Goal: Task Accomplishment & Management: Complete application form

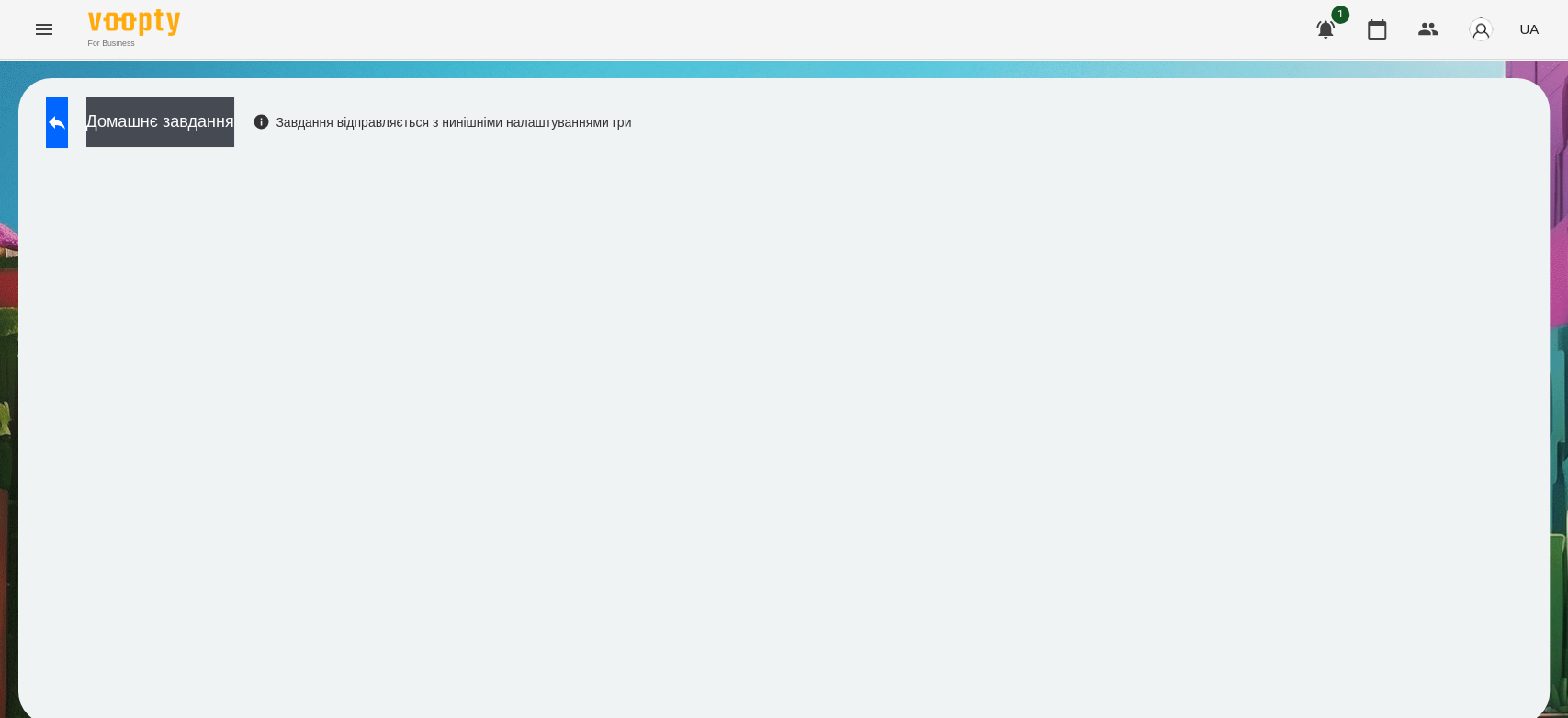
scroll to position [7, 0]
click at [65, 115] on icon at bounding box center [56, 122] width 16 height 14
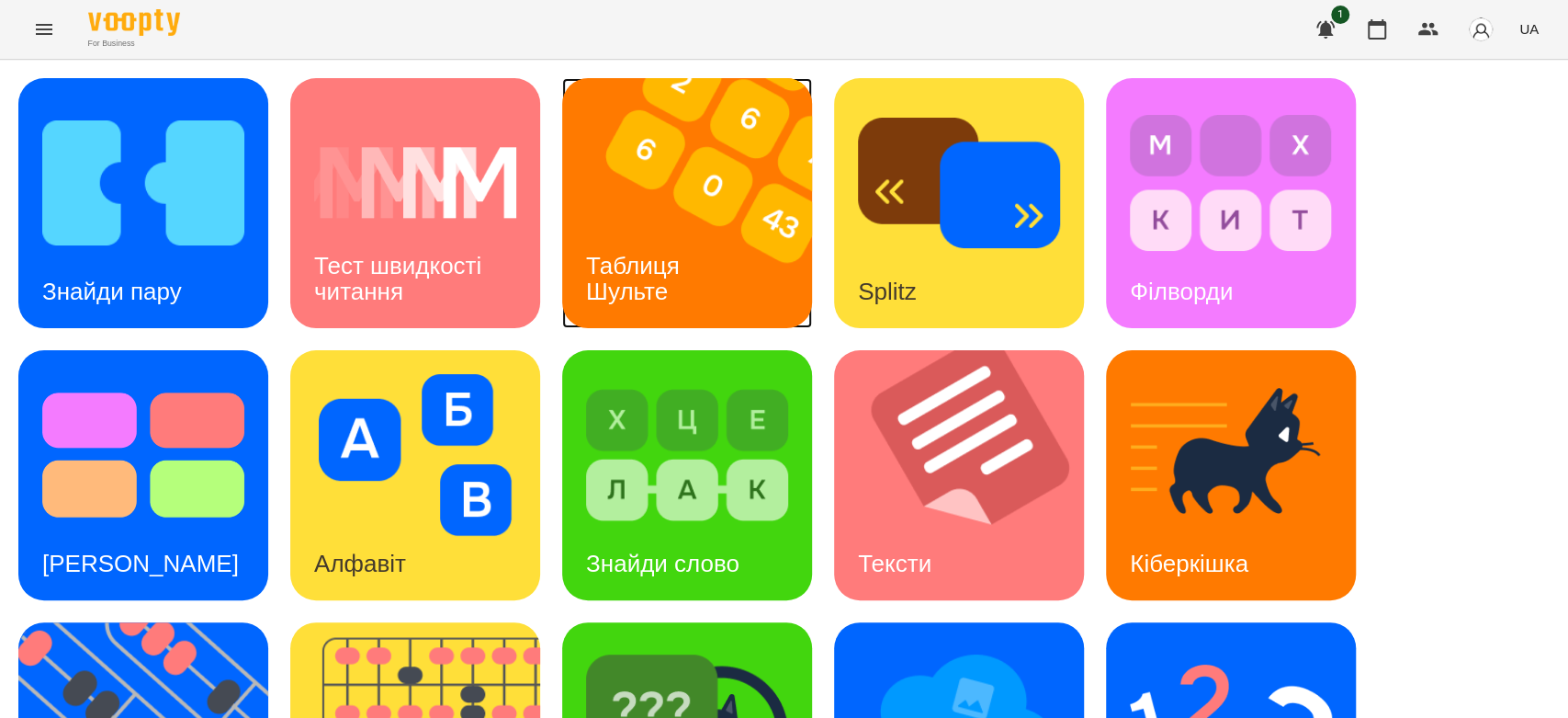
click at [752, 260] on img at bounding box center [698, 204] width 272 height 250
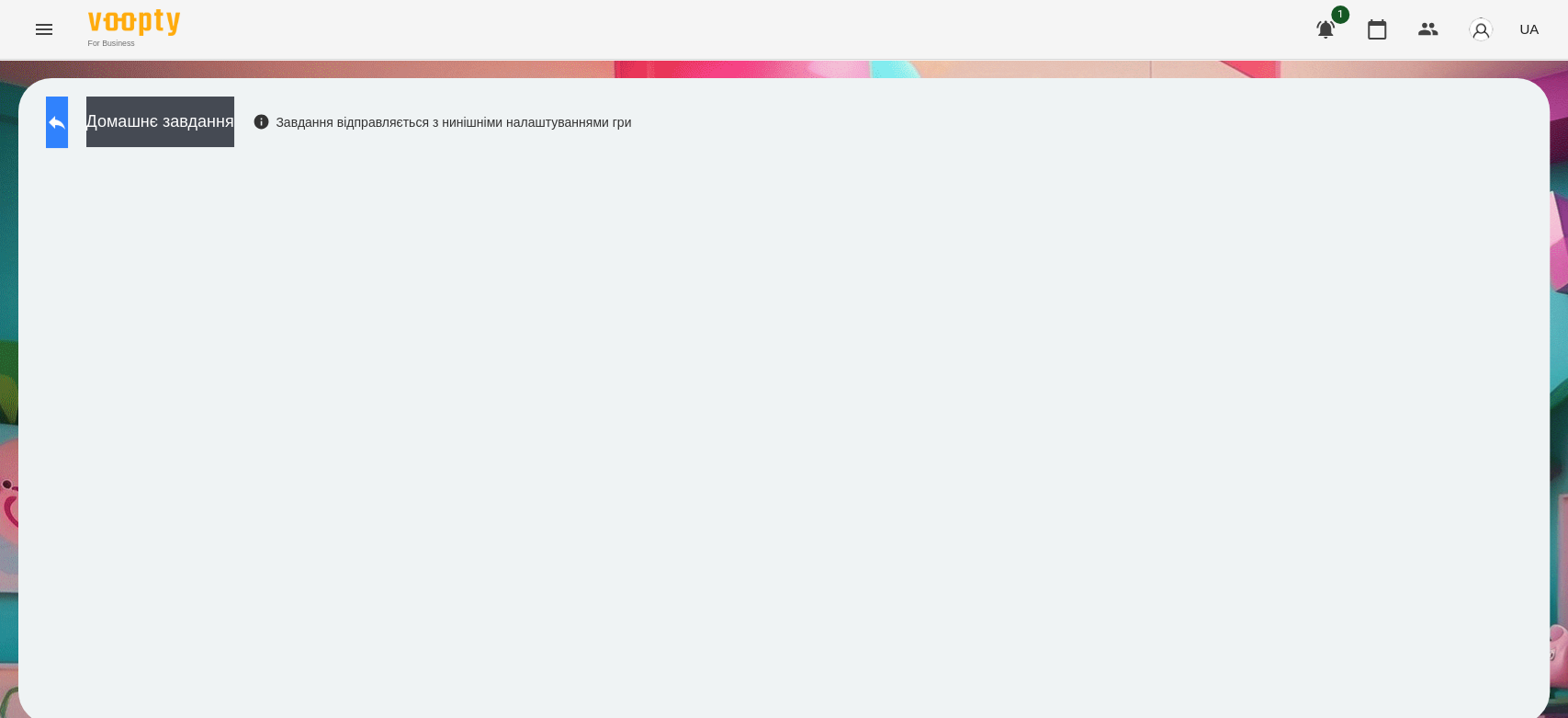
click at [57, 140] on button at bounding box center [56, 121] width 22 height 51
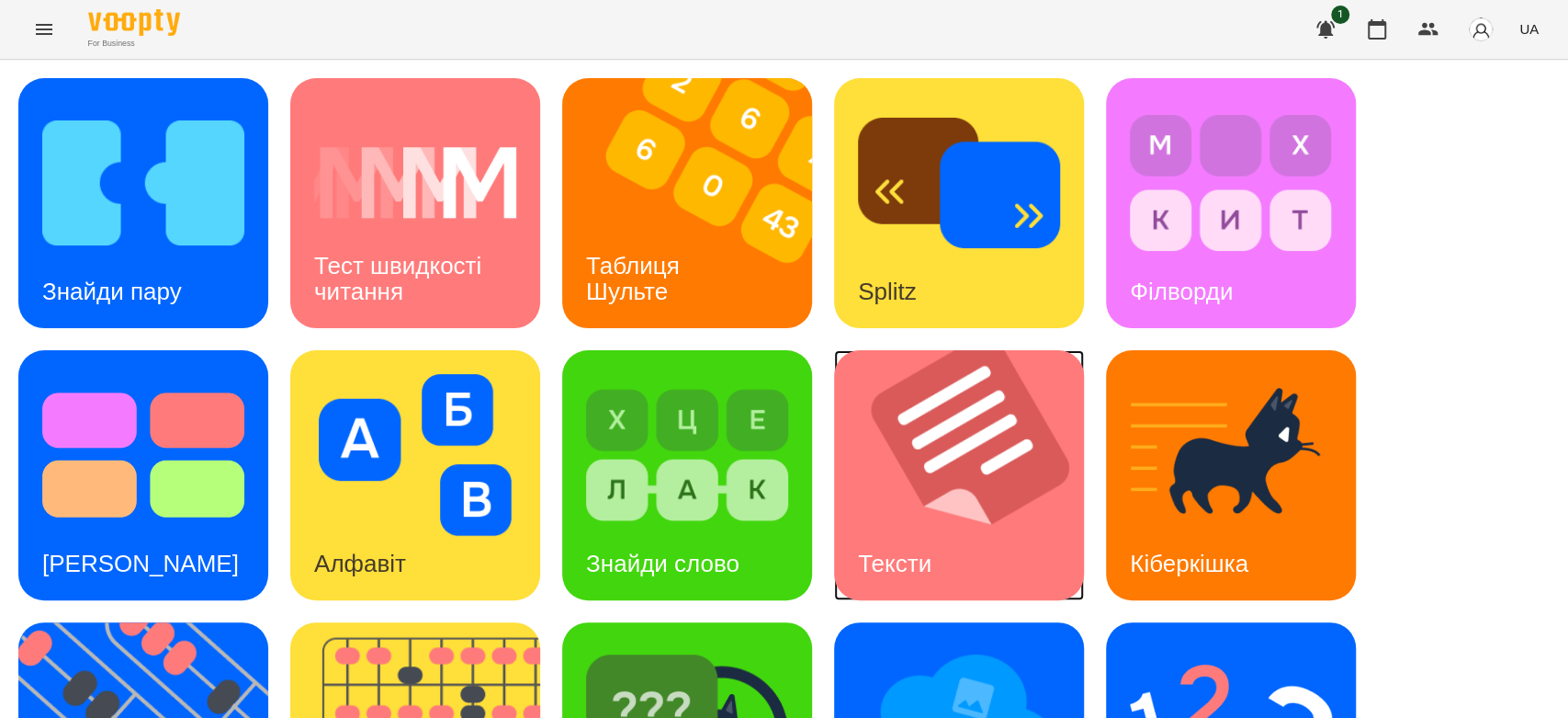
click at [918, 486] on img at bounding box center [970, 475] width 272 height 250
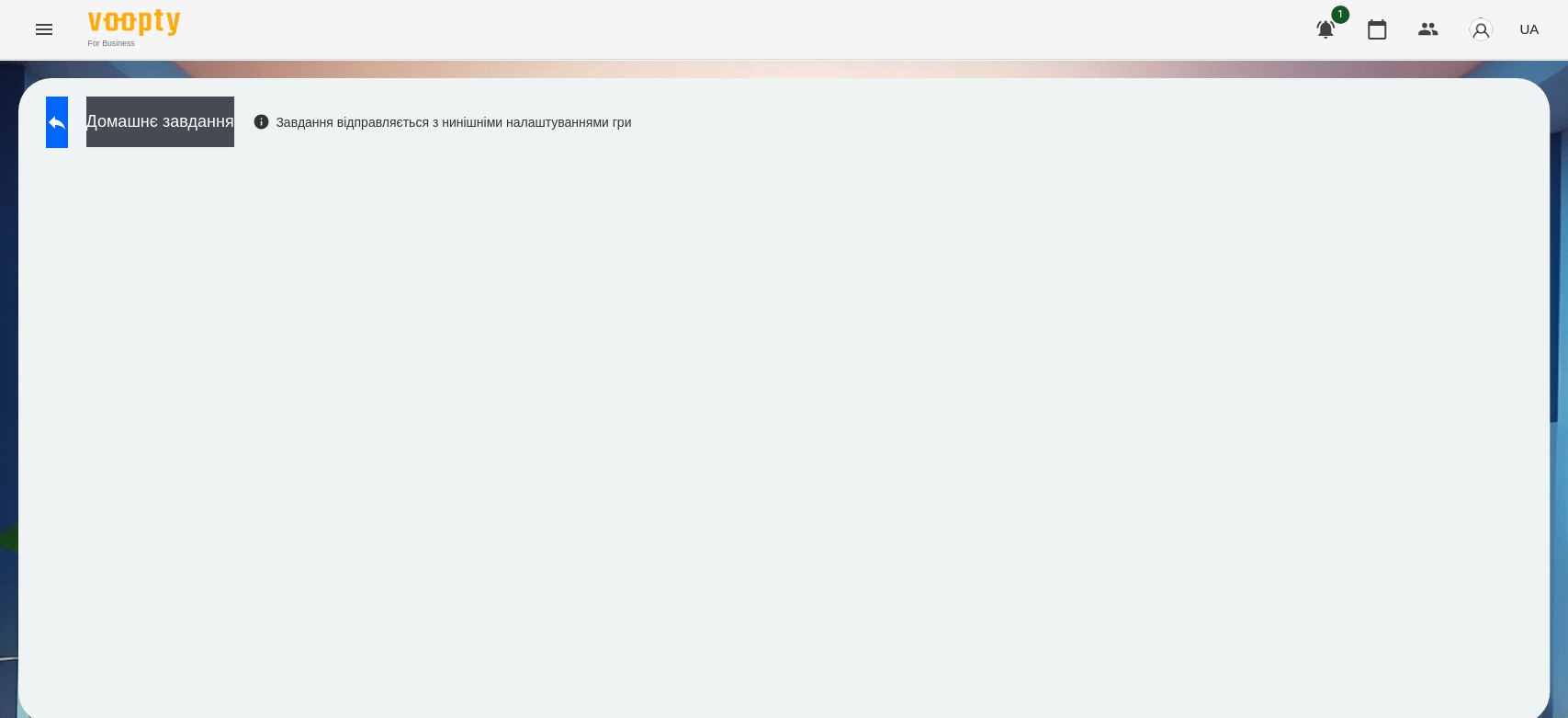
click at [65, 126] on icon at bounding box center [56, 122] width 16 height 14
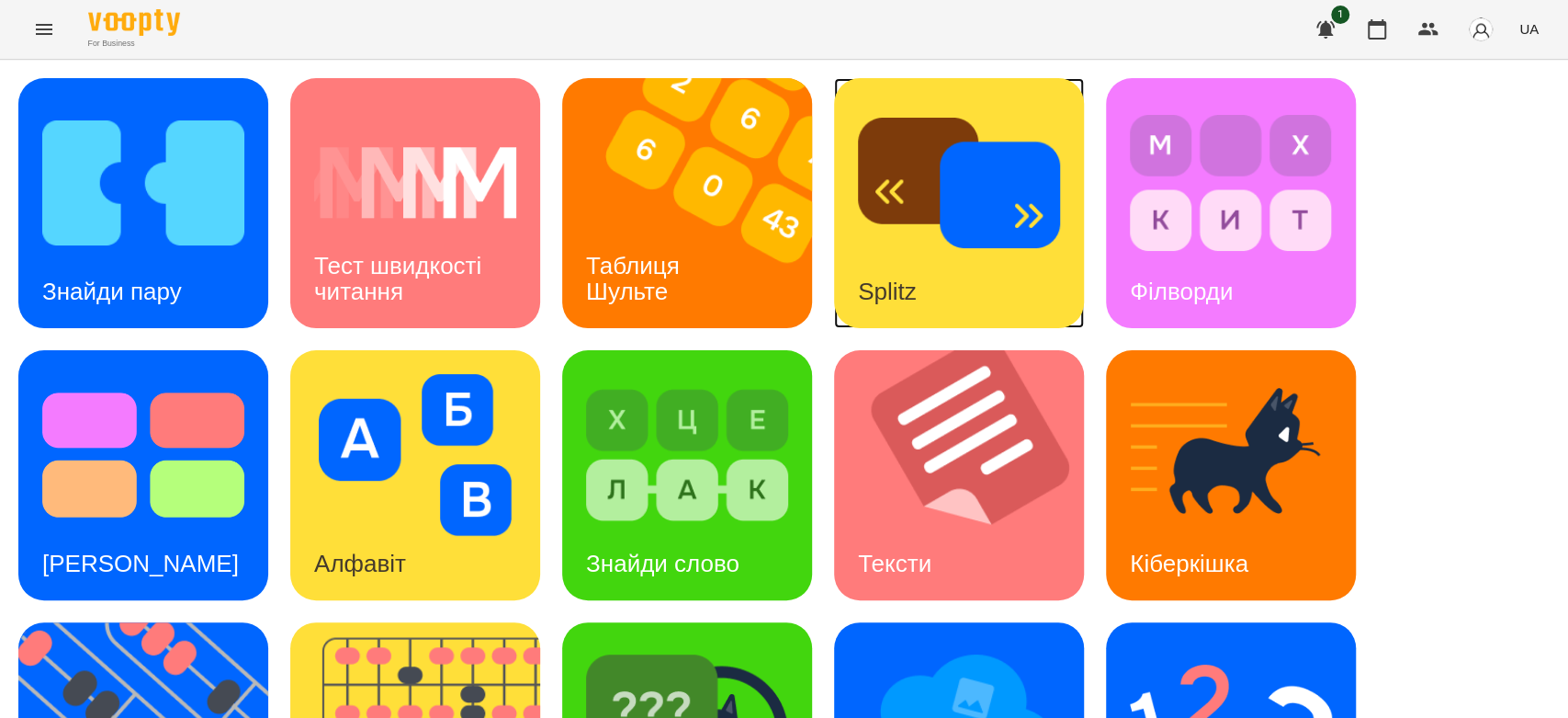
click at [982, 202] on img at bounding box center [959, 182] width 202 height 162
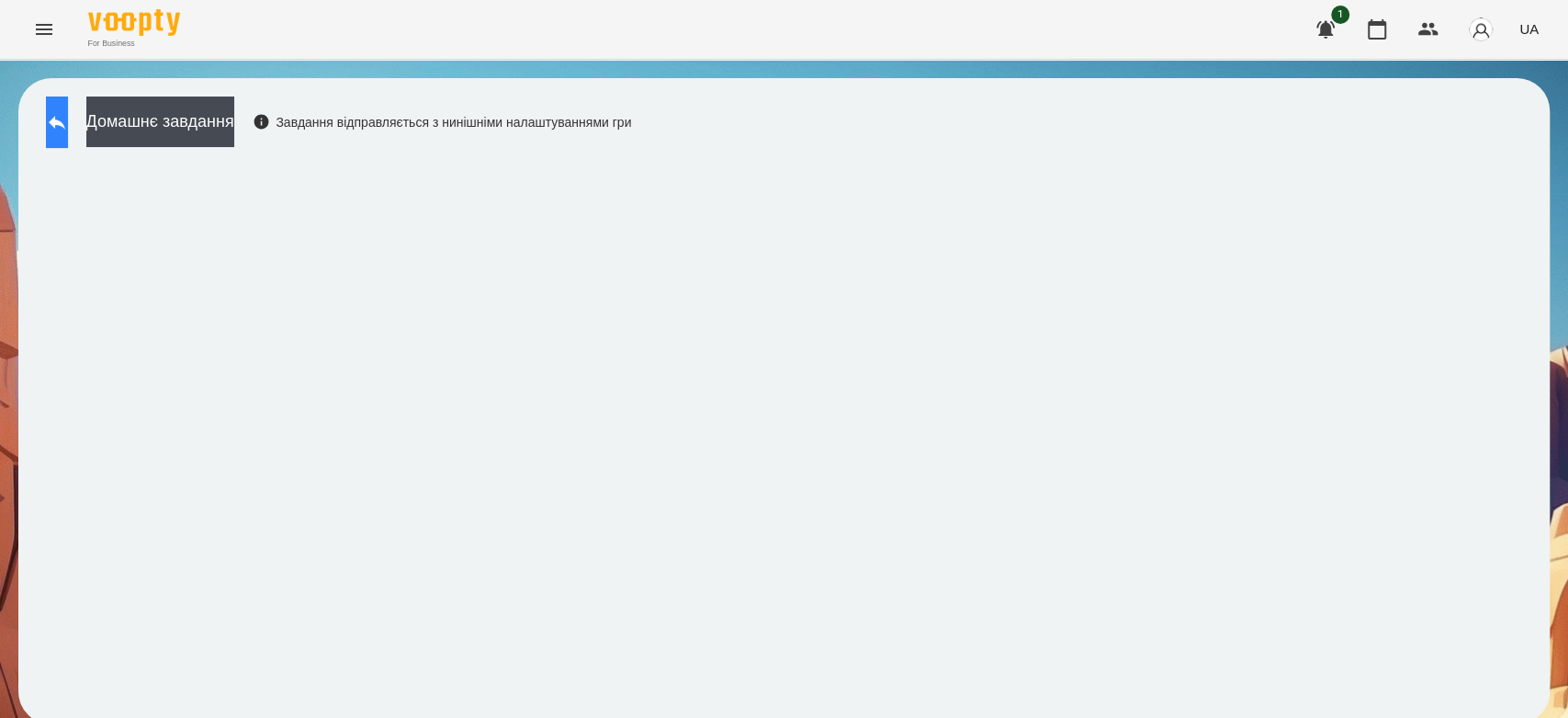
click at [68, 116] on icon at bounding box center [56, 122] width 22 height 22
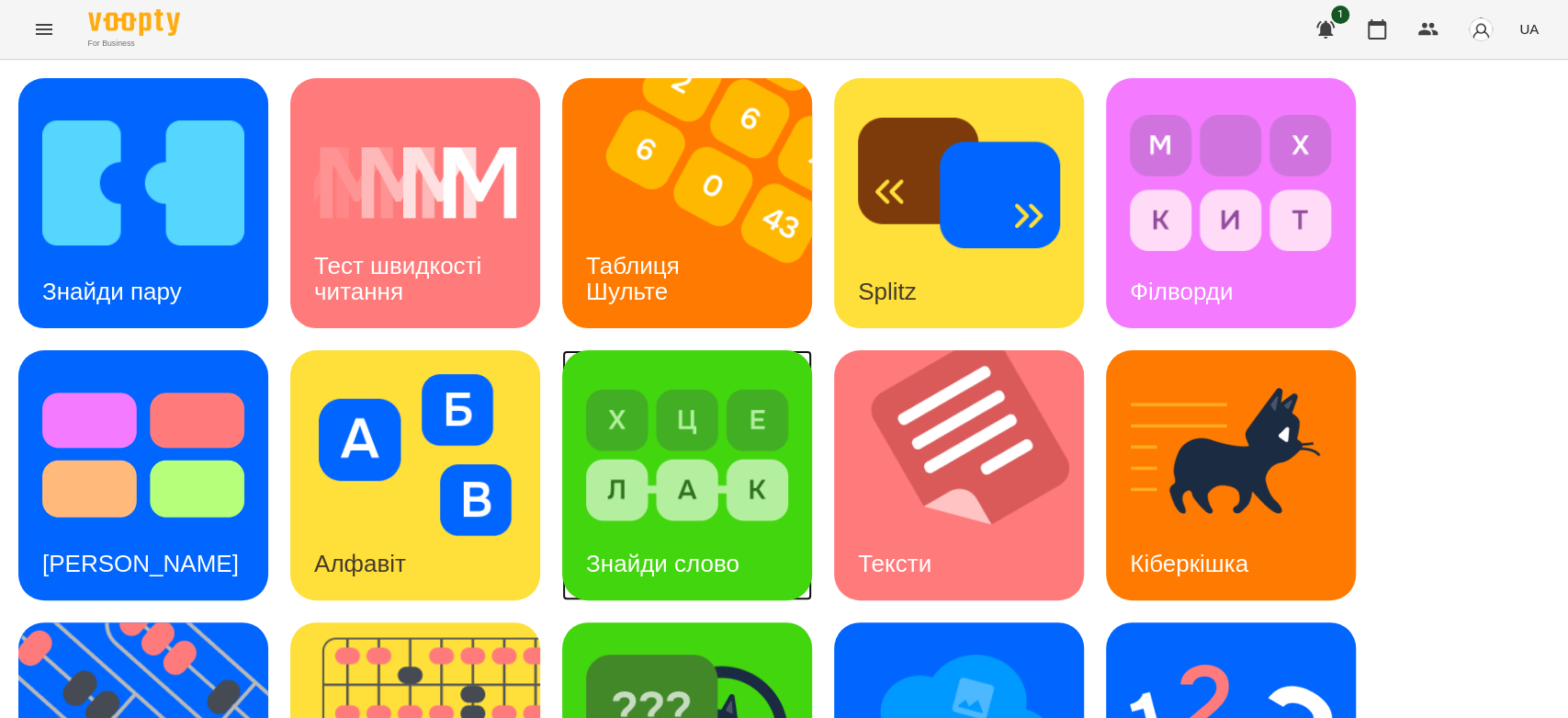
click at [618, 472] on img at bounding box center [687, 455] width 202 height 162
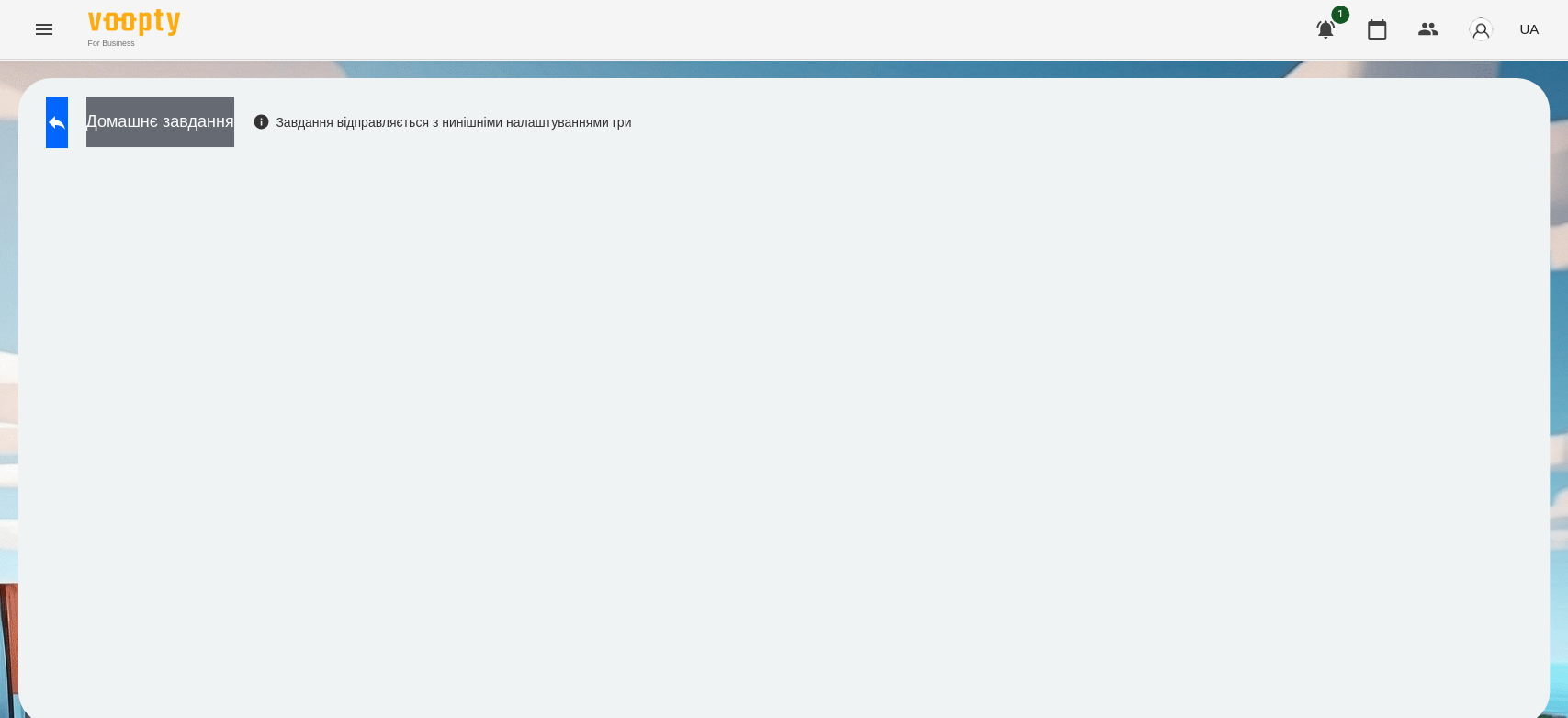
click at [235, 129] on button "Домашнє завдання" at bounding box center [160, 121] width 148 height 50
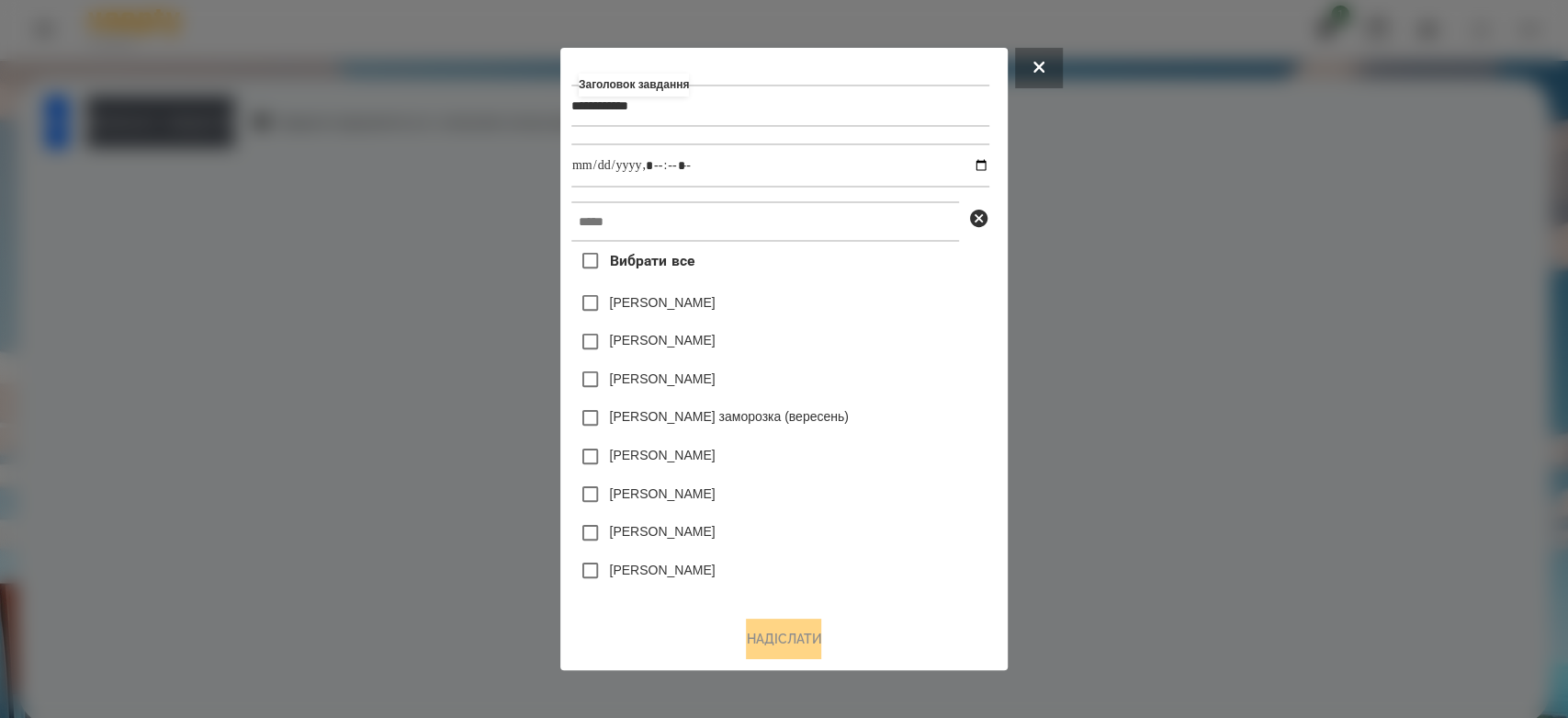
type input "**********"
click at [988, 164] on input "datetime-local" at bounding box center [780, 165] width 418 height 44
type input "**********"
click at [869, 342] on div "[PERSON_NAME]" at bounding box center [780, 342] width 418 height 39
click at [857, 233] on input "text" at bounding box center [765, 221] width 388 height 41
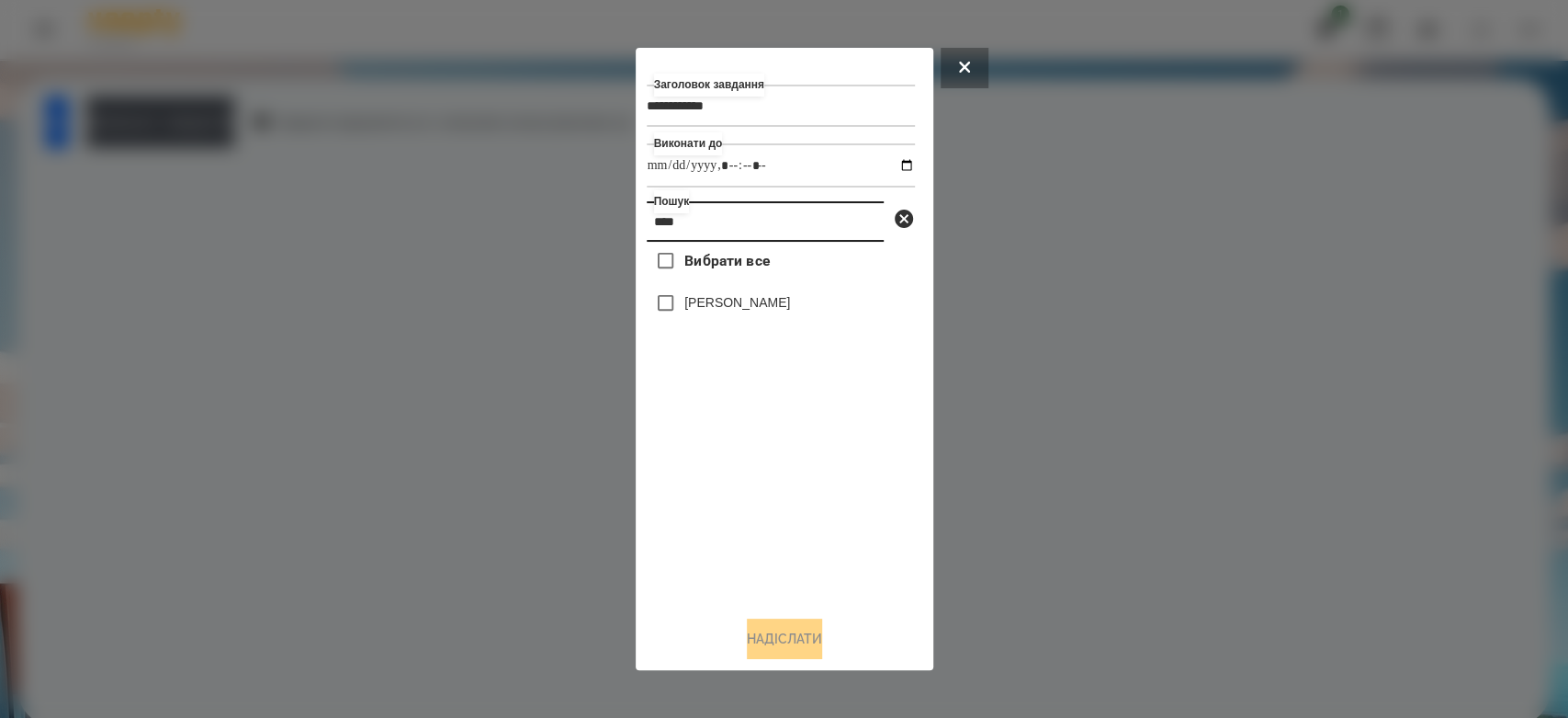
type input "****"
click at [740, 296] on label "[PERSON_NAME]" at bounding box center [737, 302] width 106 height 18
click at [821, 644] on button "Надіслати" at bounding box center [784, 639] width 76 height 41
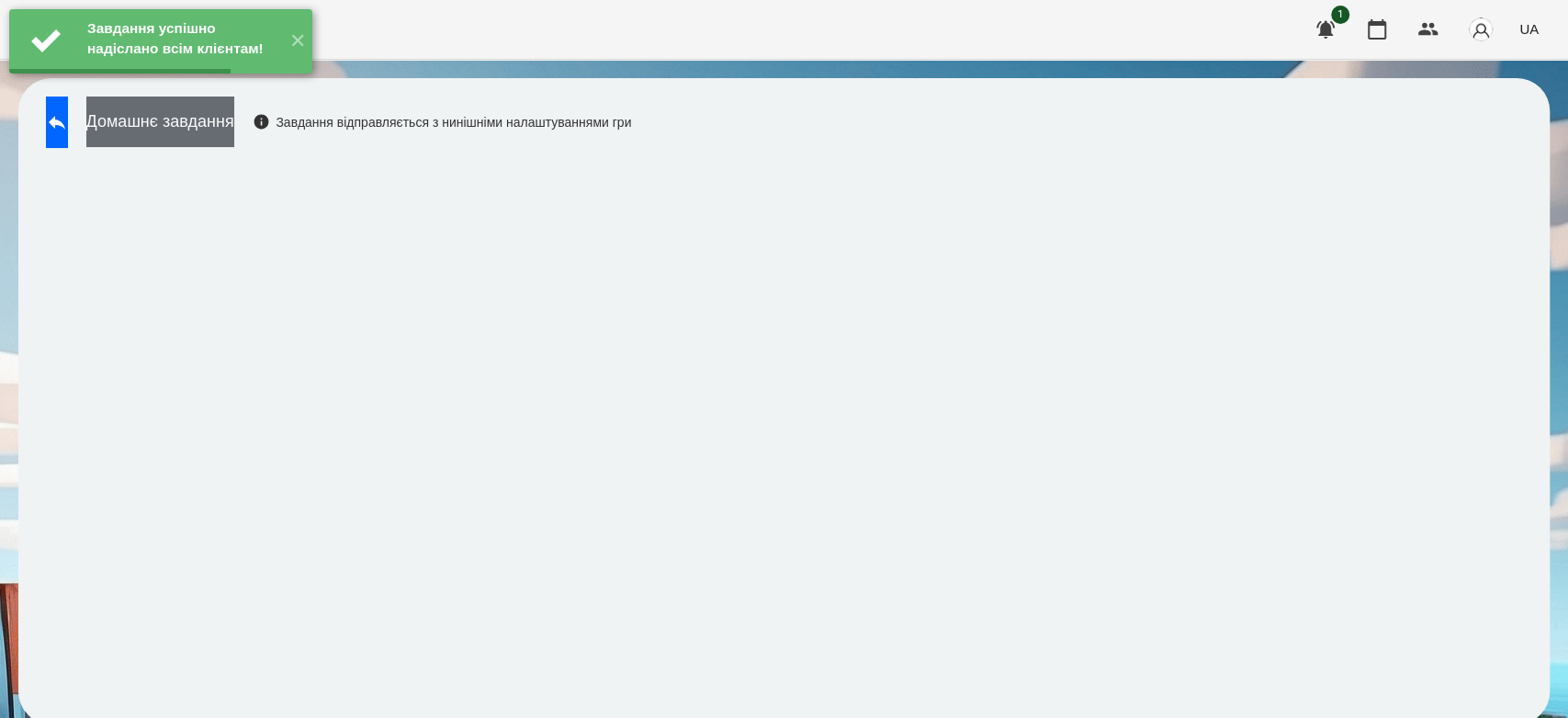
click at [235, 131] on button "Домашнє завдання" at bounding box center [160, 121] width 148 height 50
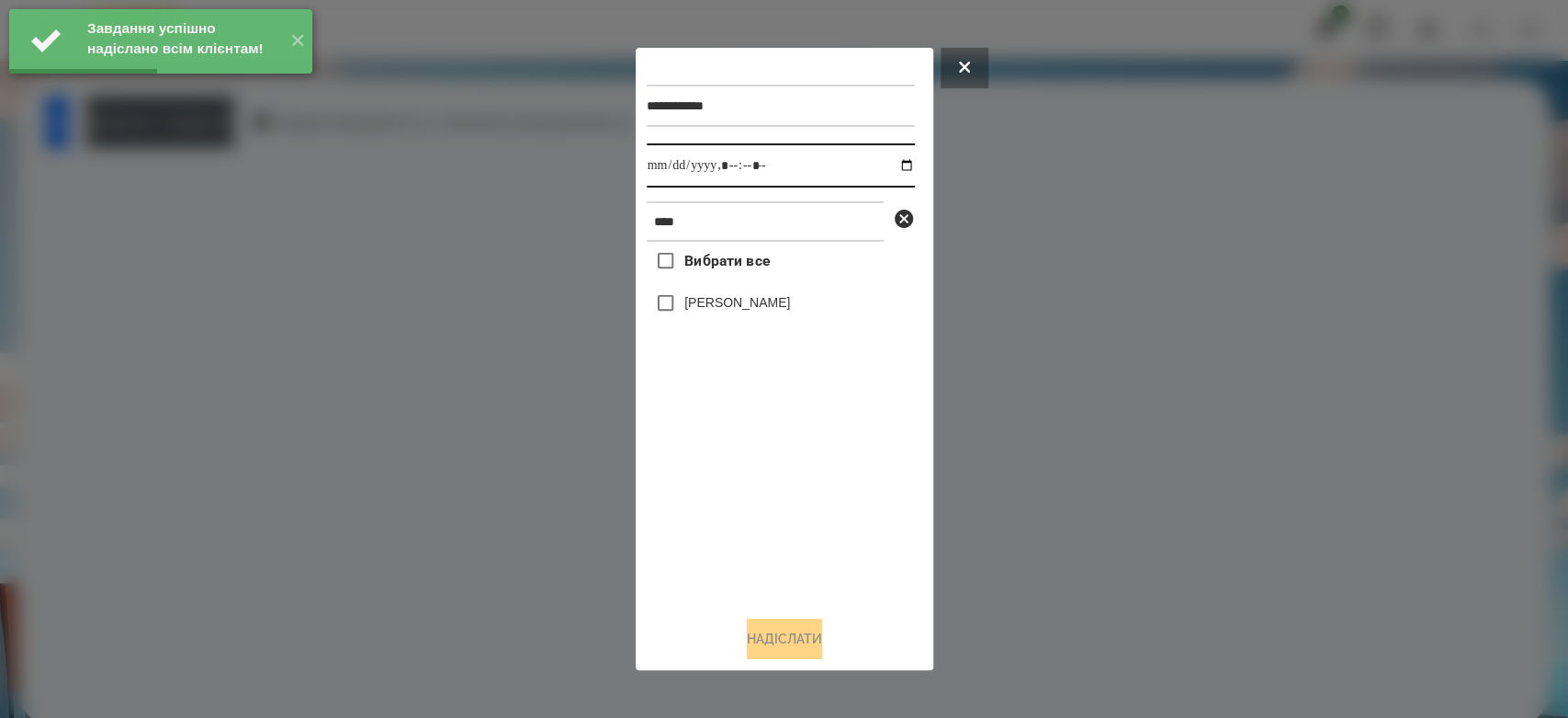
click at [889, 166] on input "datetime-local" at bounding box center [781, 165] width 269 height 44
type input "**********"
drag, startPoint x: 766, startPoint y: 510, endPoint x: 763, endPoint y: 483, distance: 27.2
click at [765, 506] on div "Вибрати все [PERSON_NAME]" at bounding box center [781, 421] width 269 height 359
drag, startPoint x: 755, startPoint y: 314, endPoint x: 783, endPoint y: 386, distance: 77.3
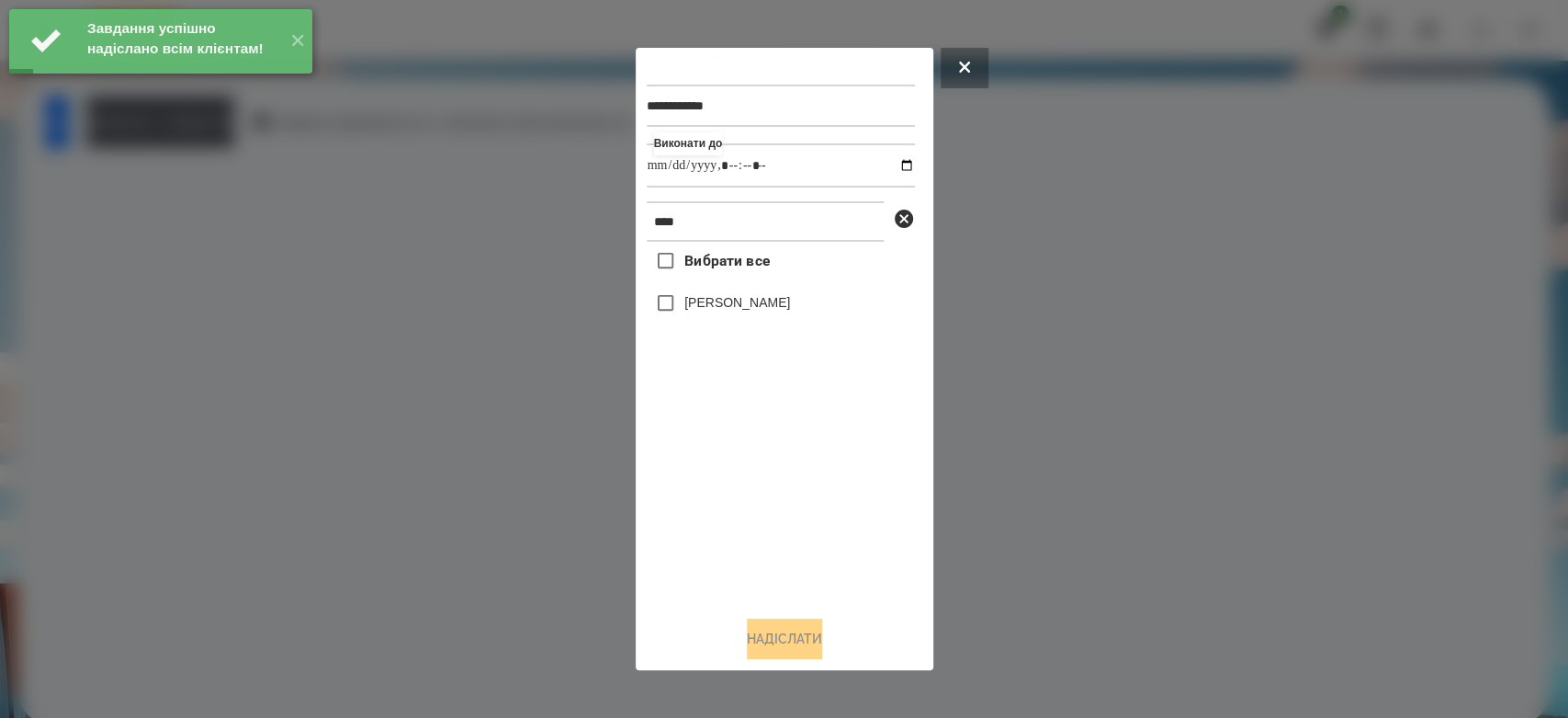
click at [753, 311] on label "[PERSON_NAME]" at bounding box center [737, 302] width 106 height 18
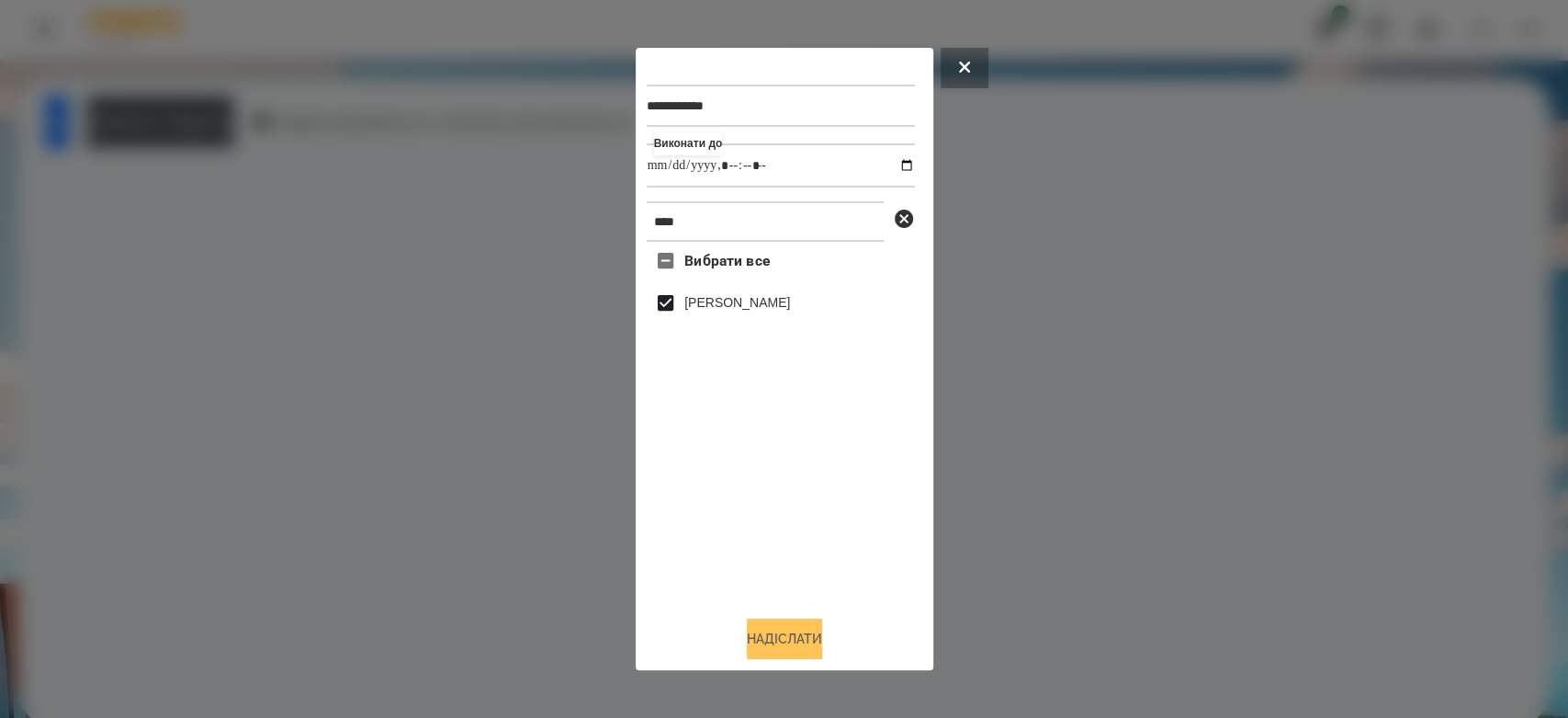
click at [779, 645] on button "Надіслати" at bounding box center [784, 639] width 76 height 41
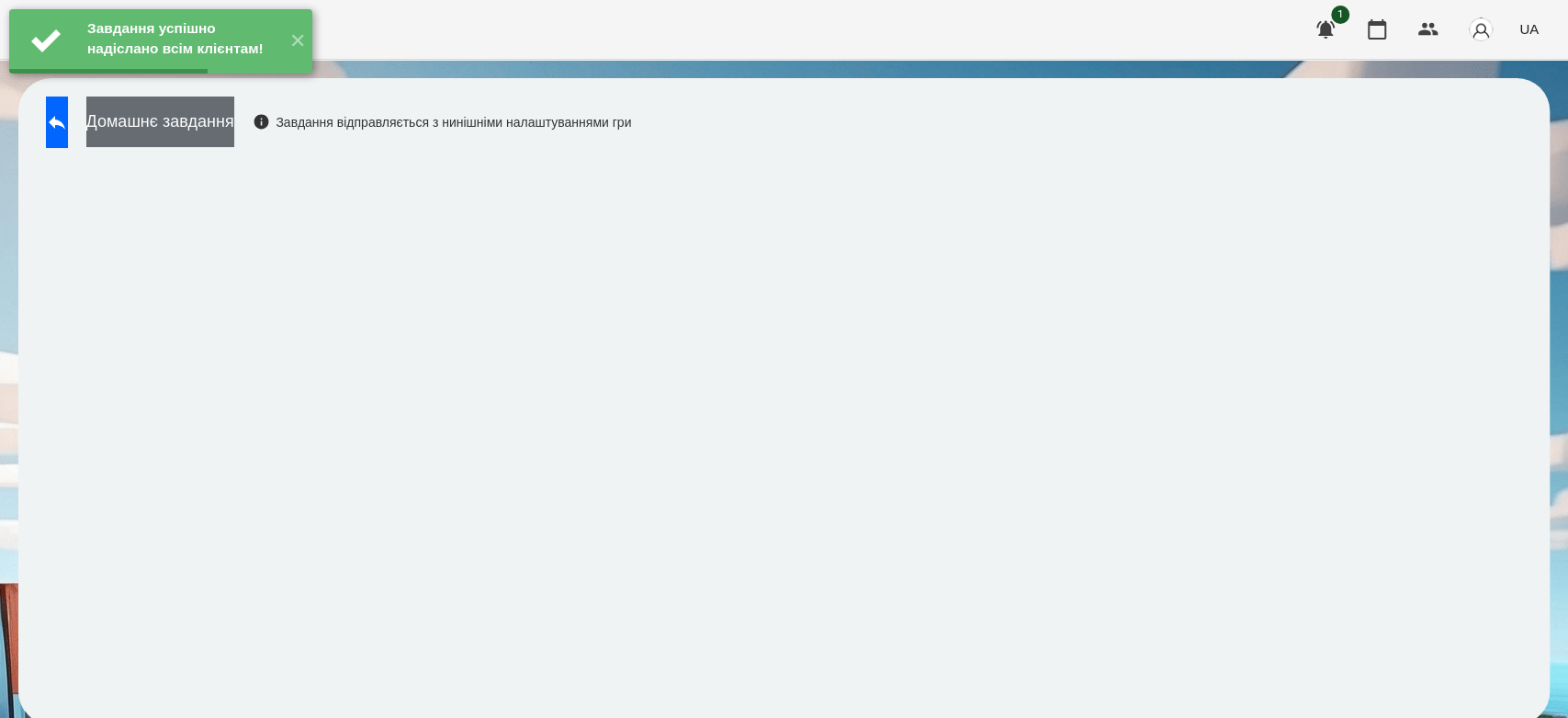
click at [235, 124] on button "Домашнє завдання" at bounding box center [160, 121] width 148 height 50
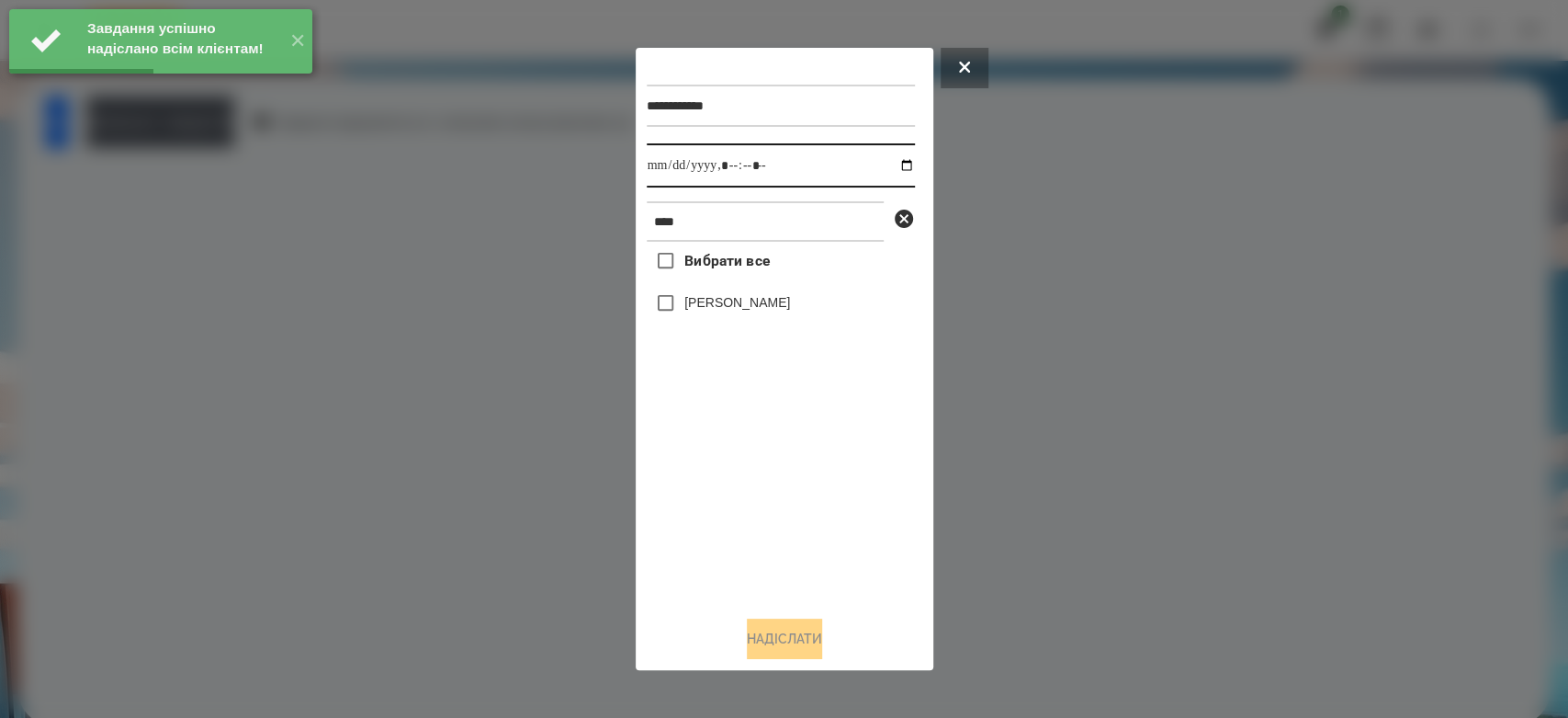
click at [897, 160] on input "datetime-local" at bounding box center [781, 165] width 269 height 44
type input "**********"
drag, startPoint x: 772, startPoint y: 506, endPoint x: 772, endPoint y: 490, distance: 16.0
click at [772, 506] on div "Вибрати все [PERSON_NAME]" at bounding box center [781, 421] width 269 height 359
click at [711, 305] on label "[PERSON_NAME]" at bounding box center [737, 302] width 106 height 18
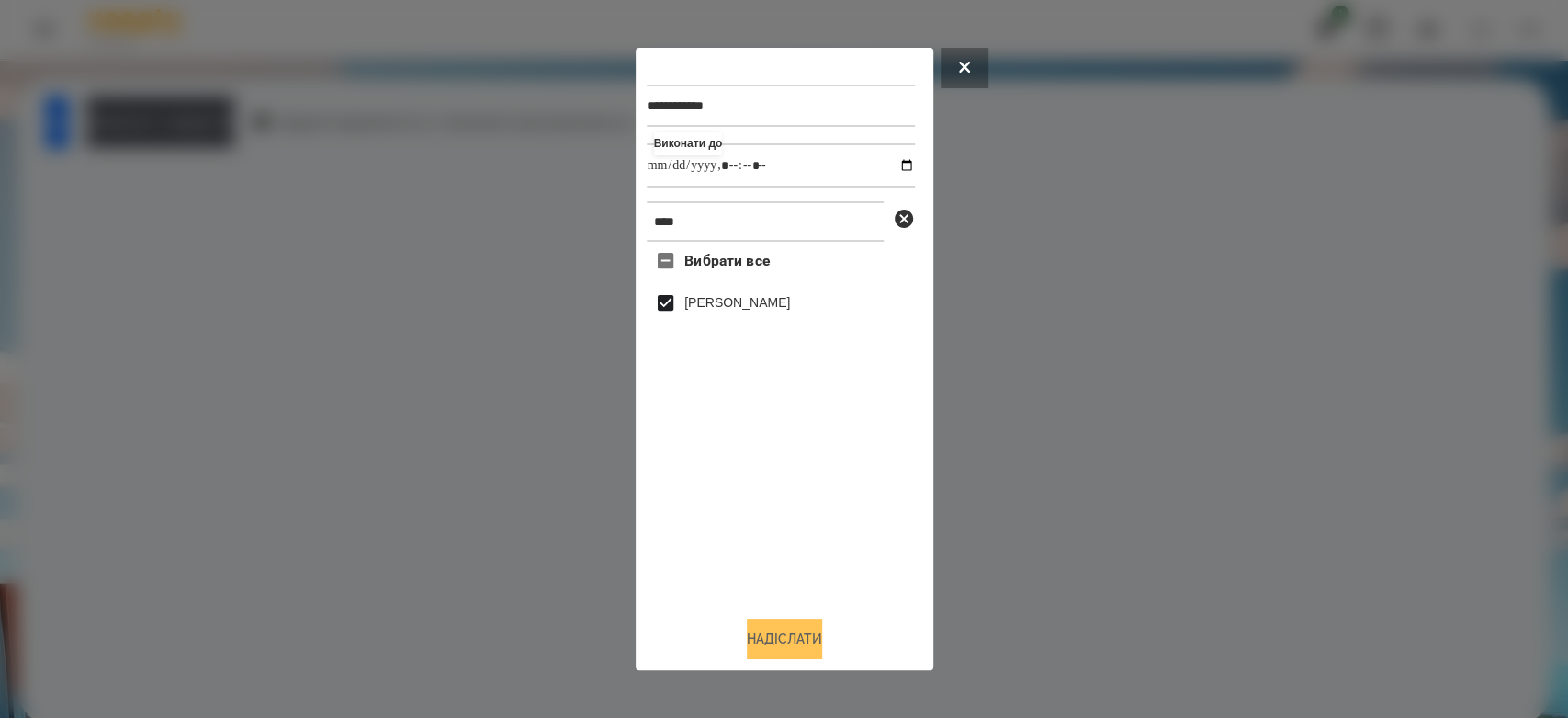
click at [819, 633] on button "Надіслати" at bounding box center [784, 639] width 76 height 41
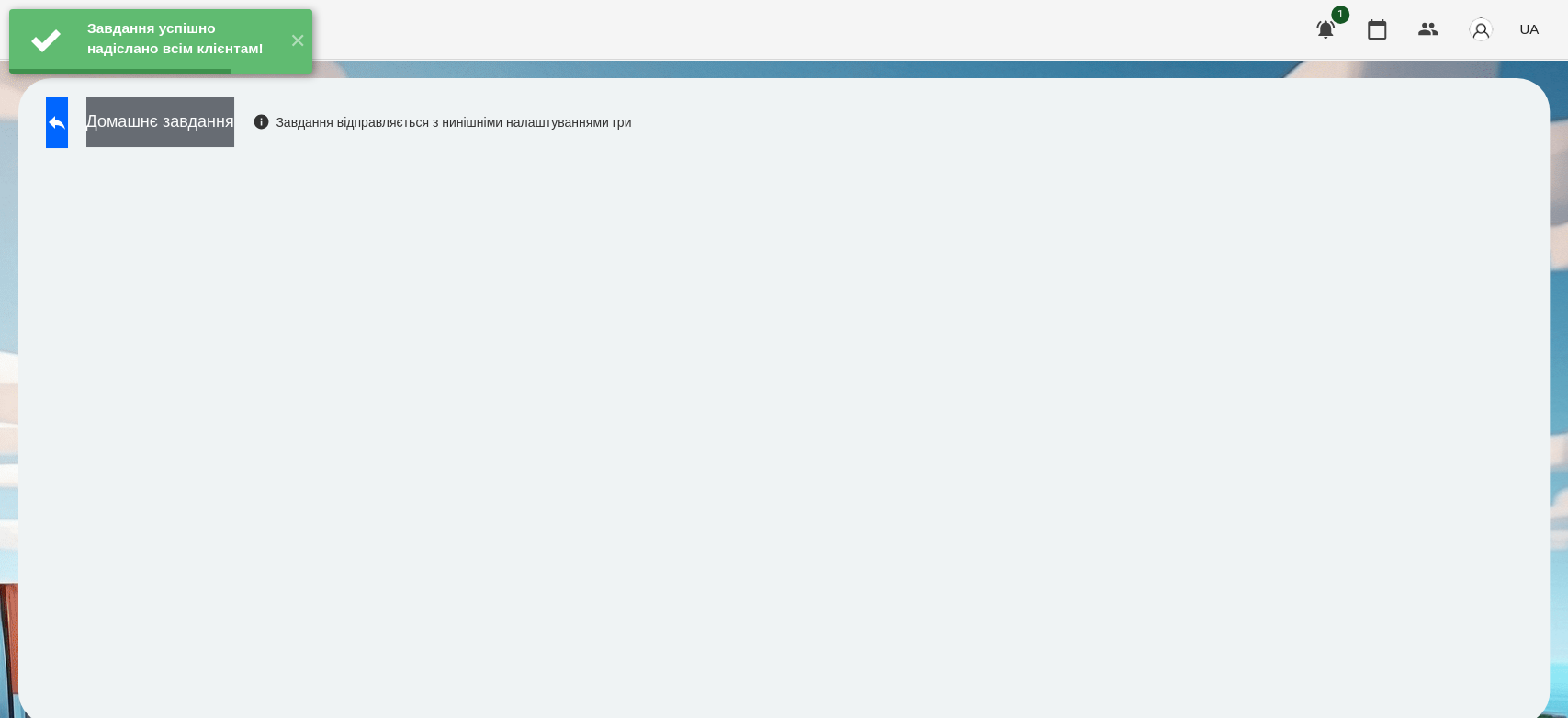
click at [235, 131] on button "Домашнє завдання" at bounding box center [160, 121] width 148 height 50
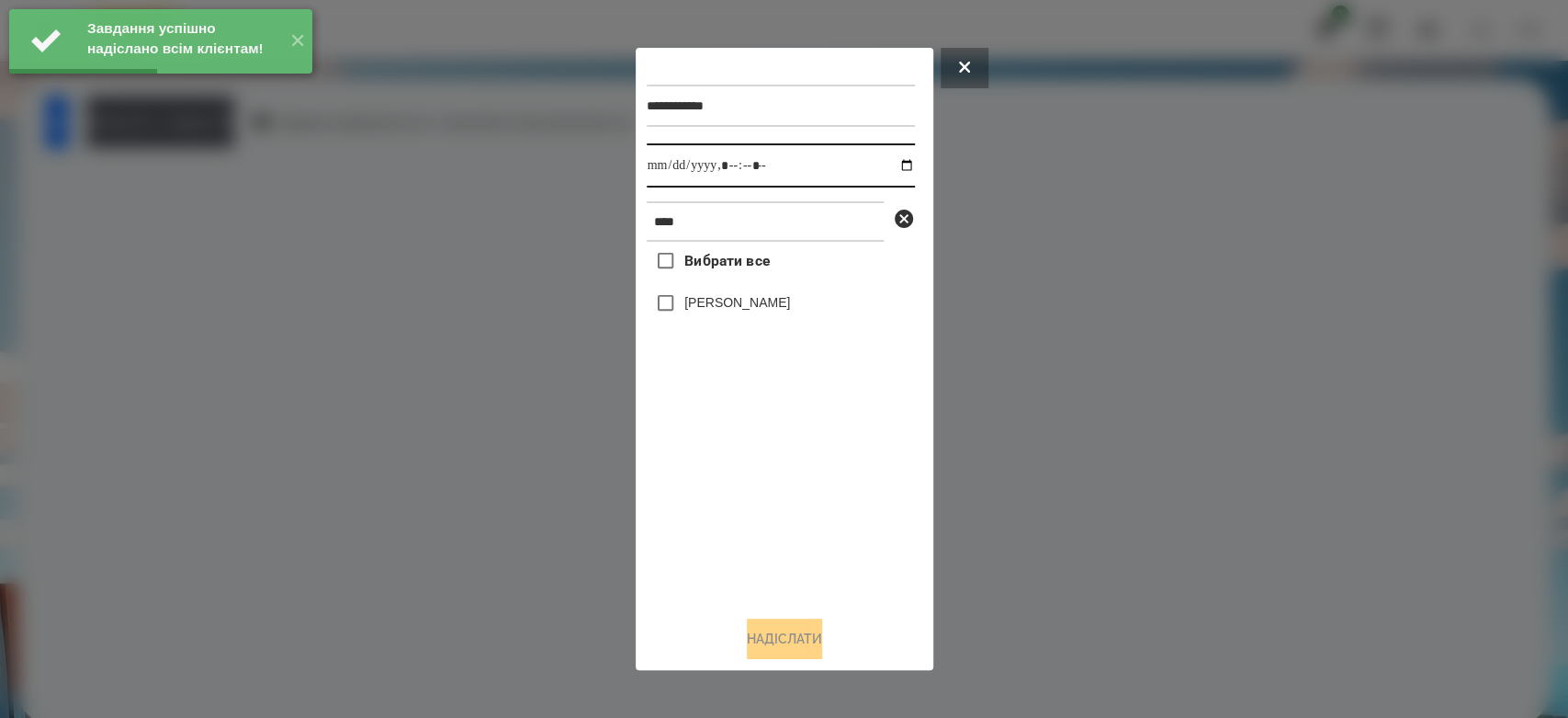
click at [891, 167] on input "datetime-local" at bounding box center [781, 165] width 269 height 44
type input "**********"
drag, startPoint x: 784, startPoint y: 580, endPoint x: 756, endPoint y: 474, distance: 109.6
click at [783, 581] on div "Вибрати все [PERSON_NAME]" at bounding box center [781, 421] width 269 height 359
click at [701, 300] on label "[PERSON_NAME]" at bounding box center [737, 302] width 106 height 18
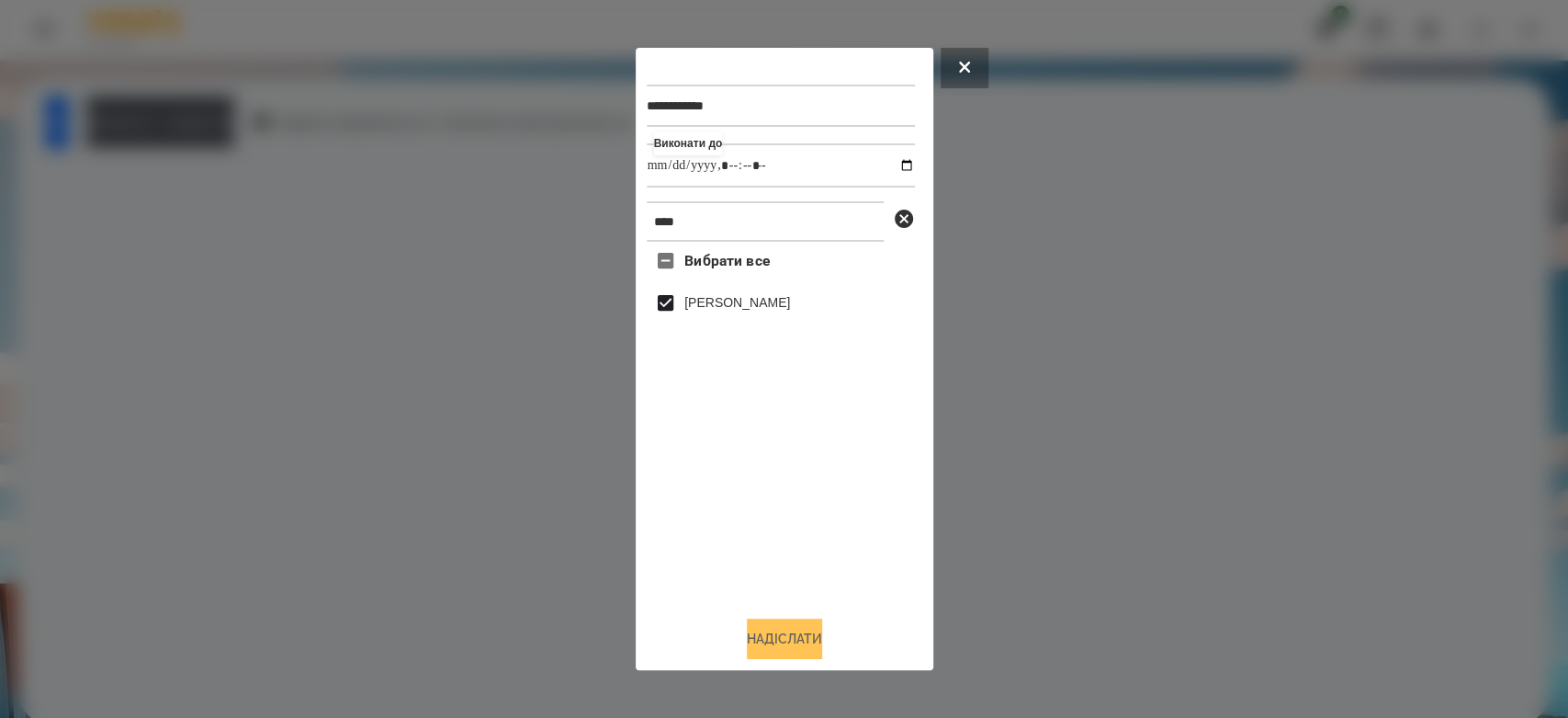
click at [797, 646] on button "Надіслати" at bounding box center [784, 639] width 76 height 41
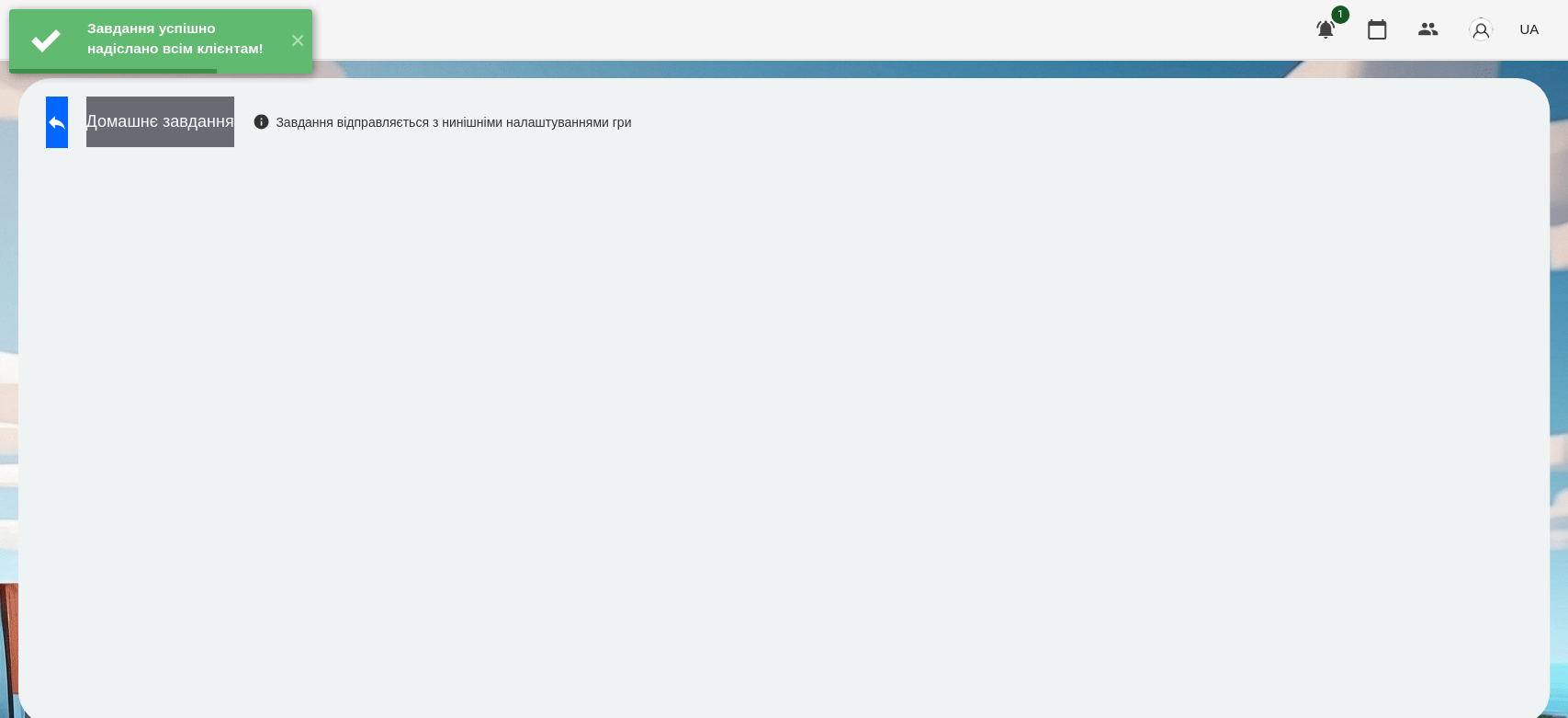
click at [235, 134] on button "Домашнє завдання" at bounding box center [160, 121] width 148 height 50
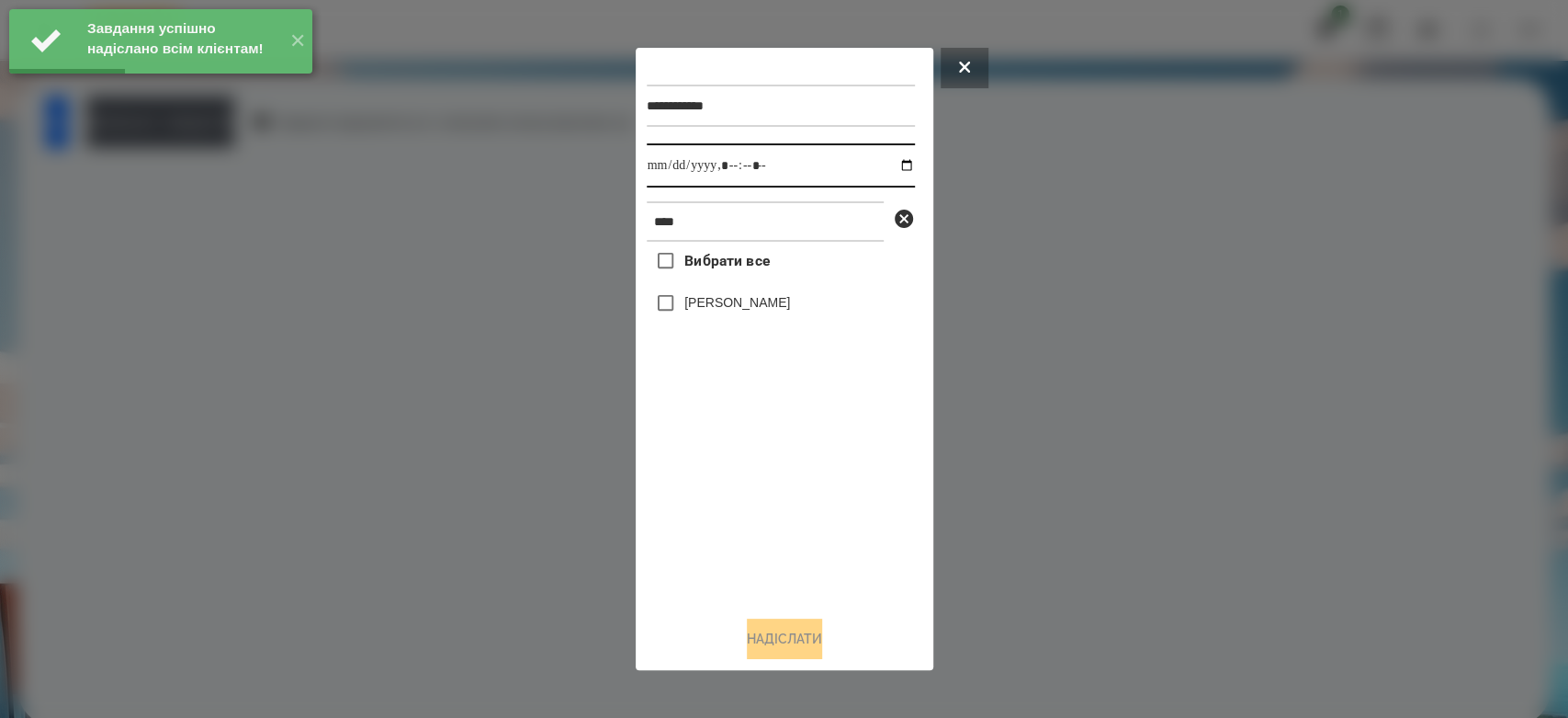
click at [886, 163] on input "datetime-local" at bounding box center [781, 165] width 269 height 44
type input "**********"
drag, startPoint x: 822, startPoint y: 600, endPoint x: 754, endPoint y: 438, distance: 175.7
click at [822, 601] on div "Вибрати все [PERSON_NAME]" at bounding box center [781, 421] width 269 height 359
click at [729, 290] on div "[PERSON_NAME]" at bounding box center [781, 304] width 269 height 39
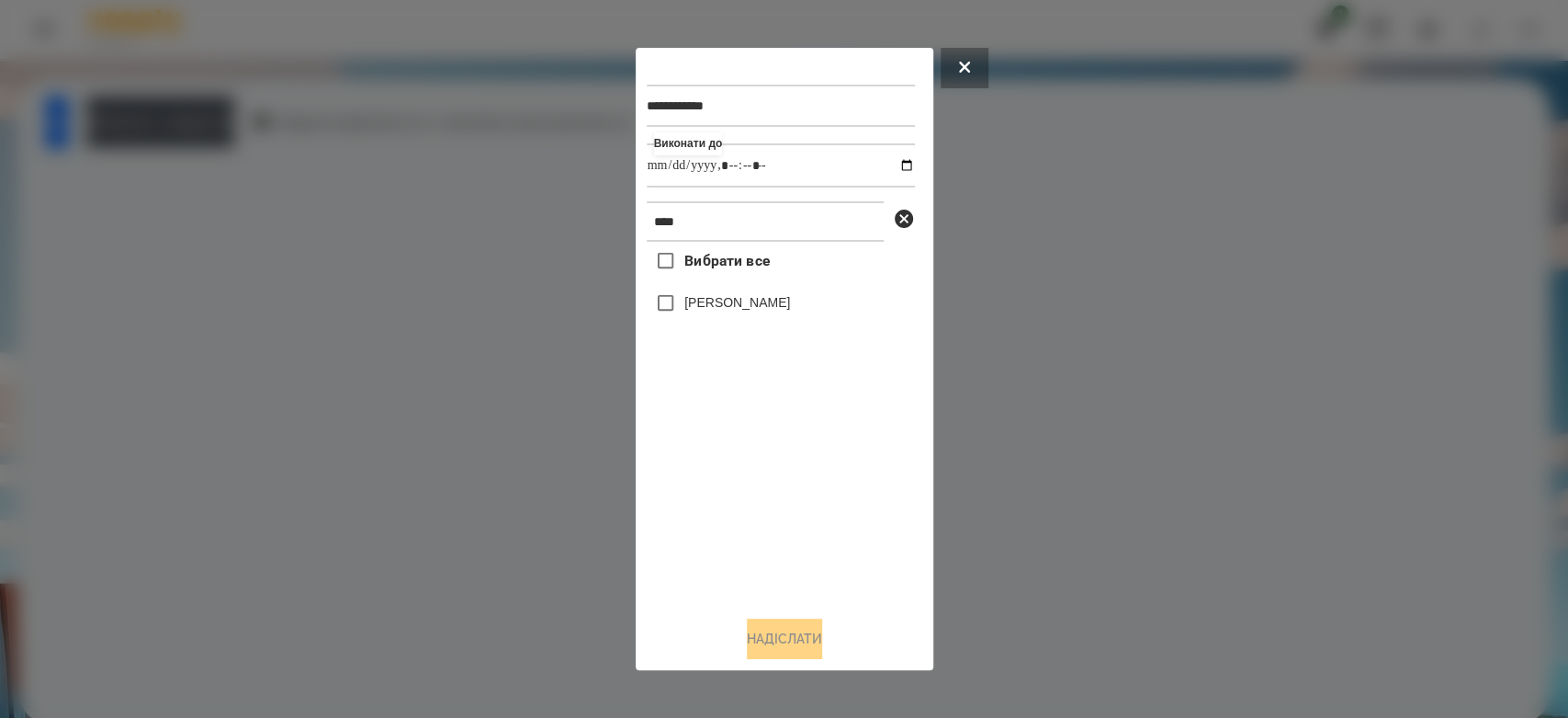
drag, startPoint x: 740, startPoint y: 299, endPoint x: 748, endPoint y: 340, distance: 41.8
click at [741, 304] on label "[PERSON_NAME]" at bounding box center [737, 302] width 106 height 18
click at [788, 636] on button "Надіслати" at bounding box center [784, 639] width 76 height 41
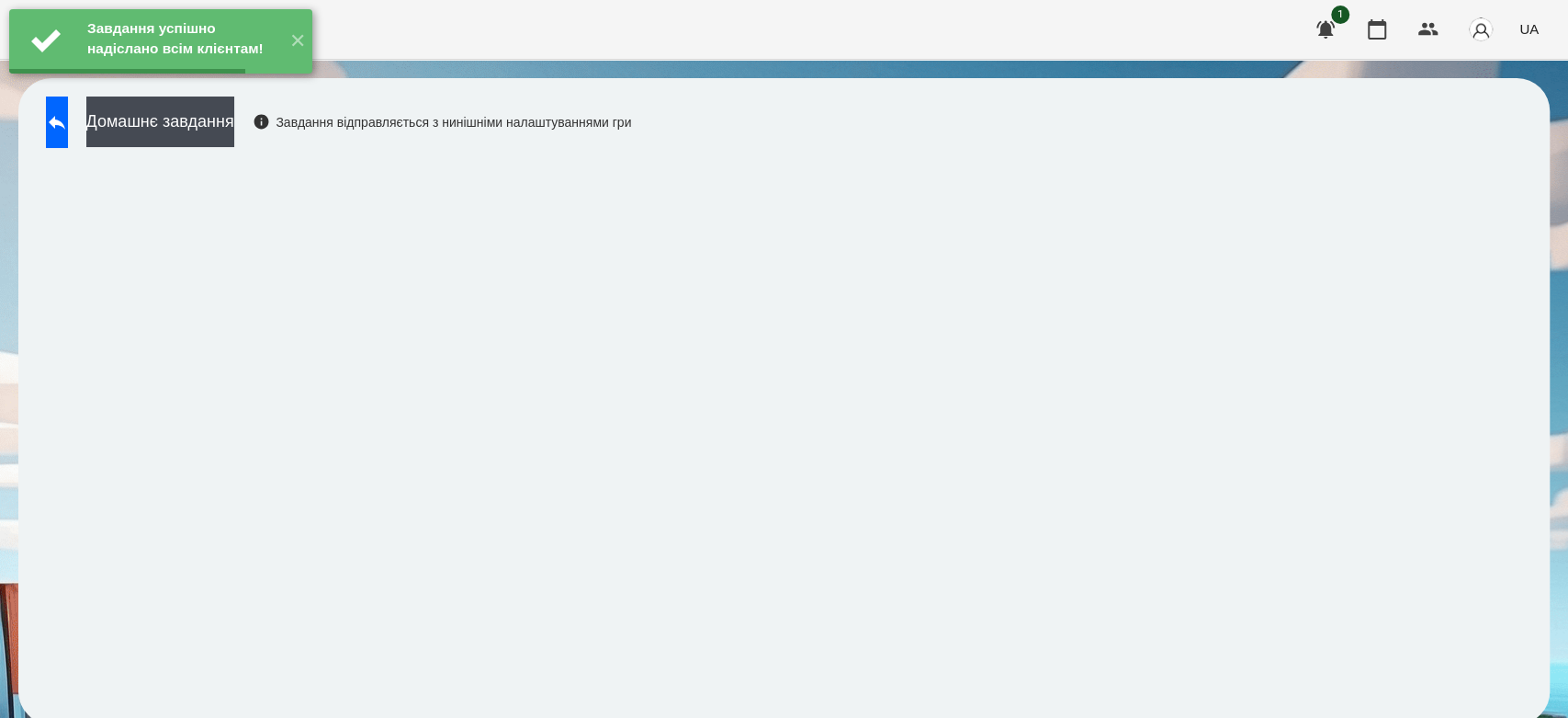
click at [235, 131] on button "Домашнє завдання" at bounding box center [160, 121] width 148 height 50
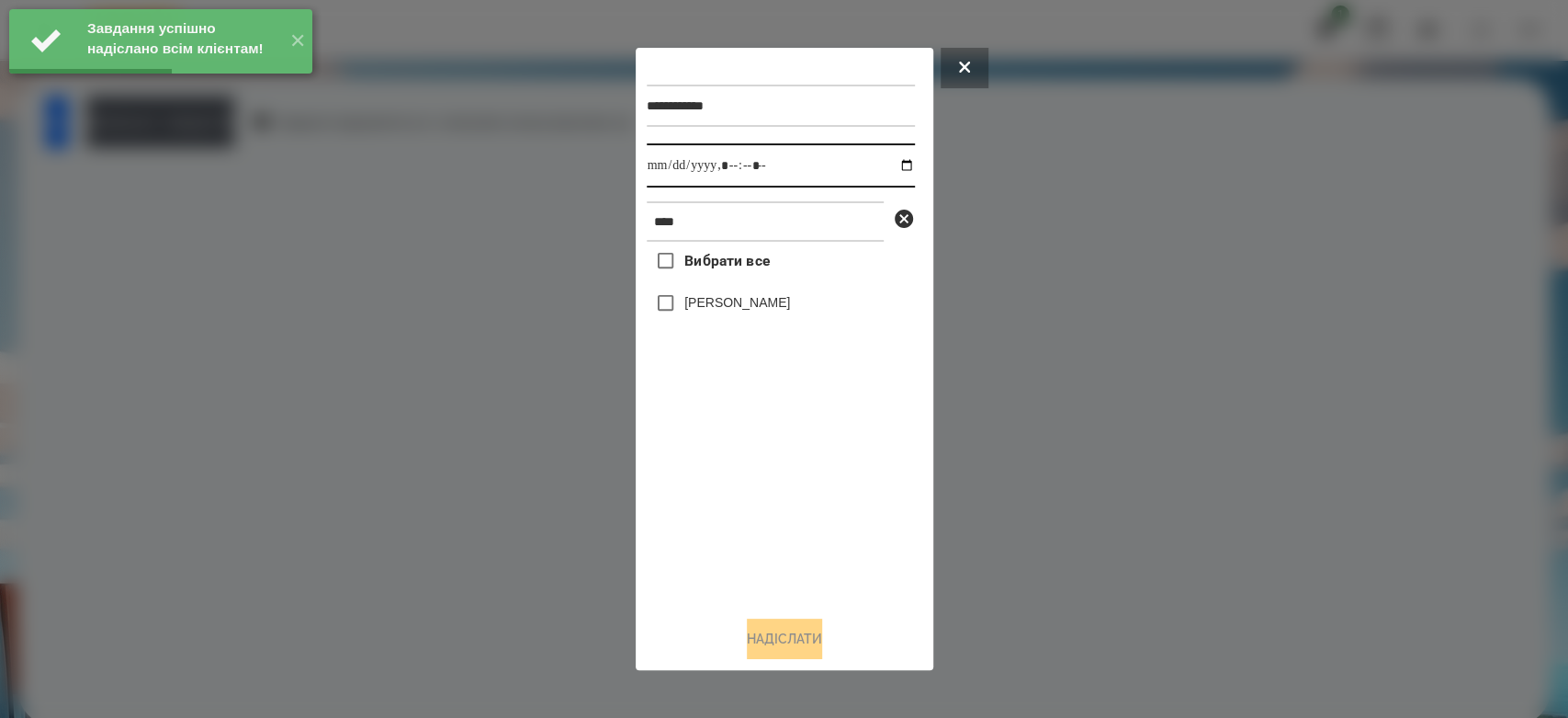
click at [875, 166] on input "datetime-local" at bounding box center [781, 165] width 269 height 44
click at [886, 168] on input "datetime-local" at bounding box center [781, 165] width 269 height 44
type input "**********"
click at [819, 478] on div "Вибрати все [PERSON_NAME]" at bounding box center [781, 421] width 269 height 359
click at [756, 305] on label "[PERSON_NAME]" at bounding box center [737, 302] width 106 height 18
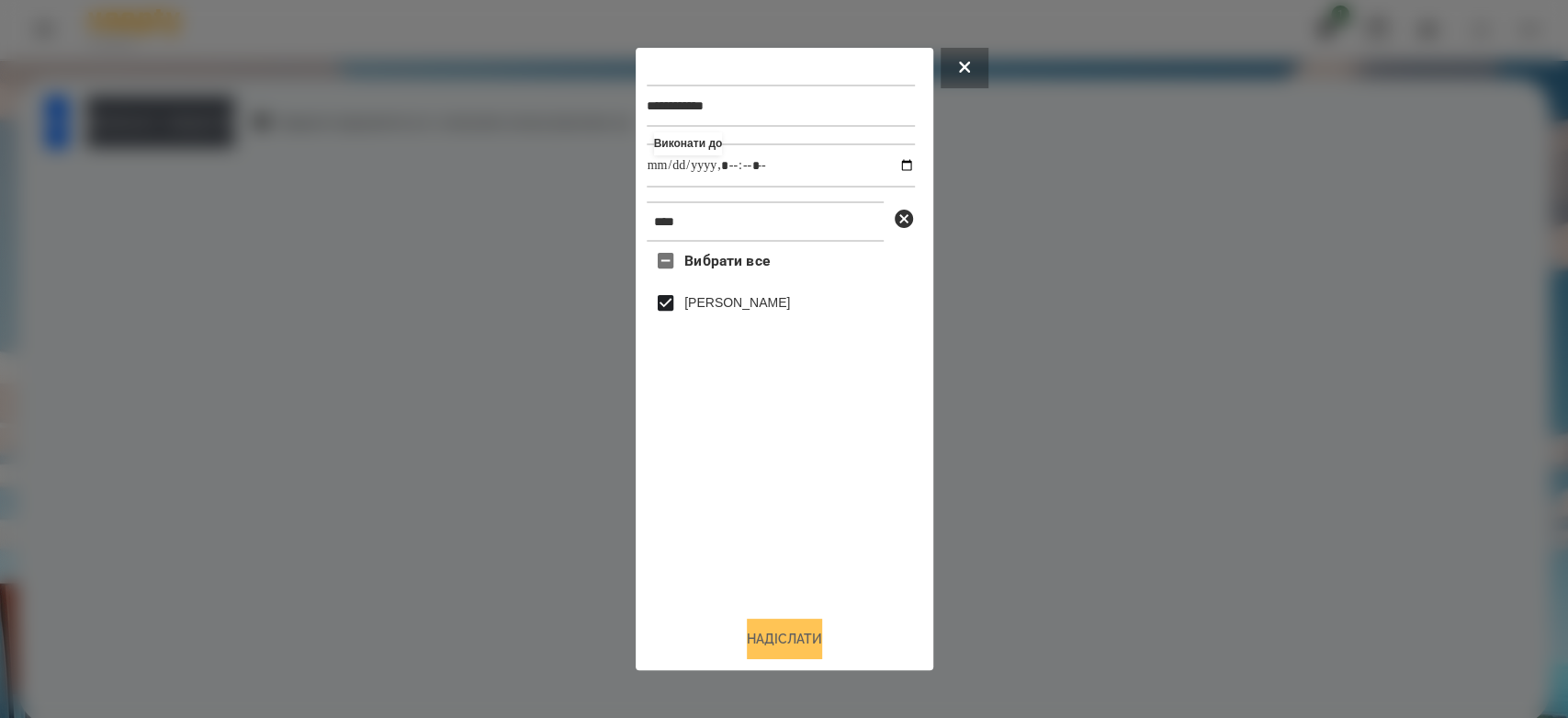
click at [818, 648] on button "Надіслати" at bounding box center [784, 639] width 76 height 41
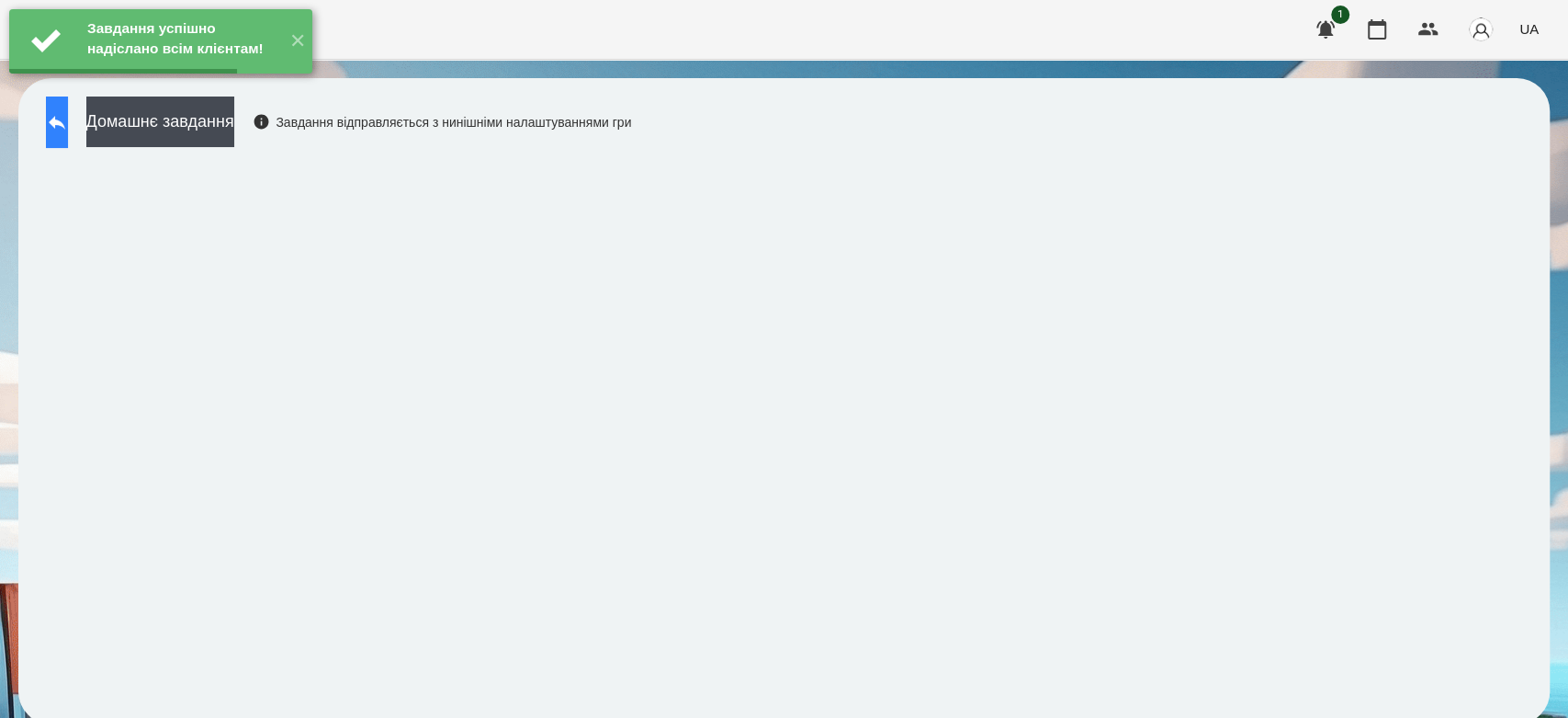
click at [68, 131] on icon at bounding box center [56, 122] width 22 height 22
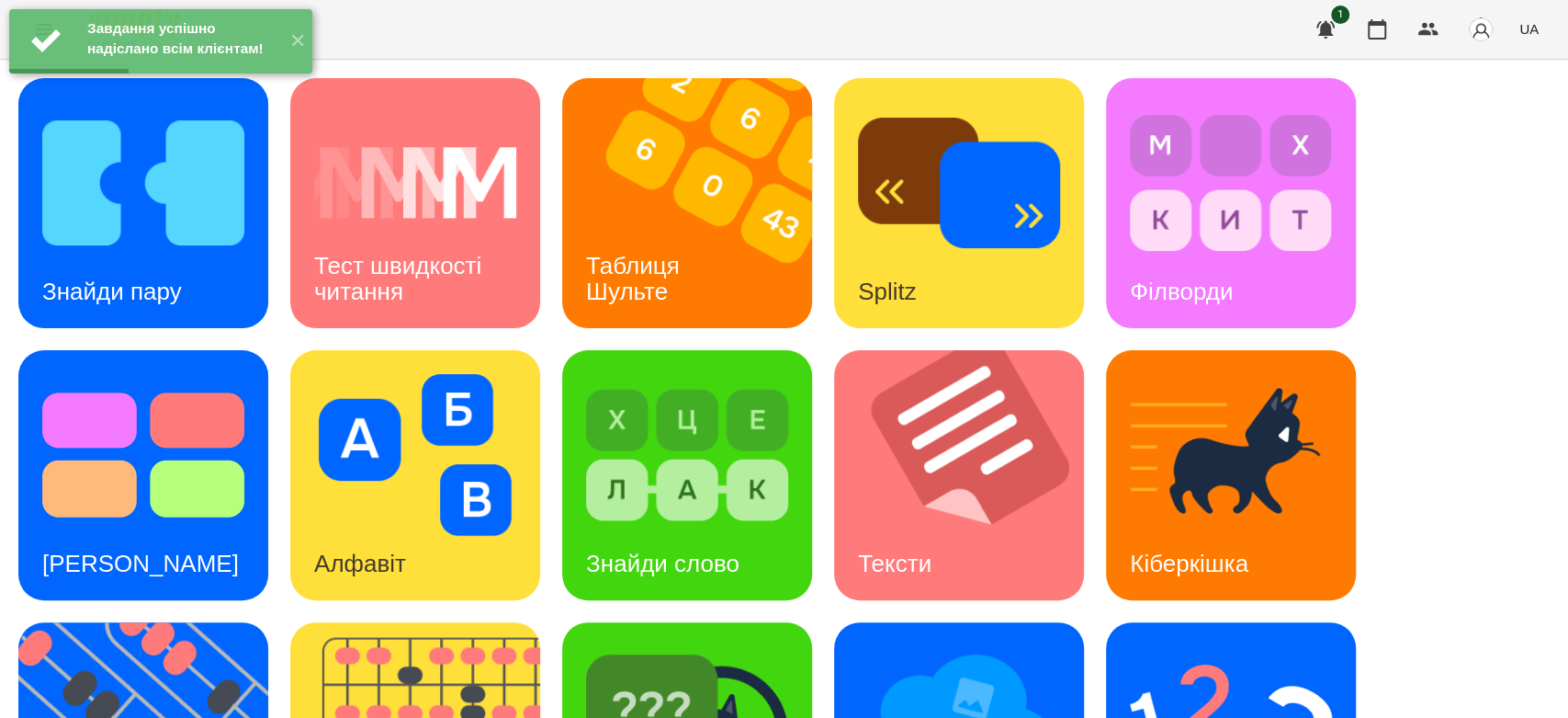
scroll to position [444, 0]
click at [1049, 646] on img at bounding box center [959, 727] width 202 height 162
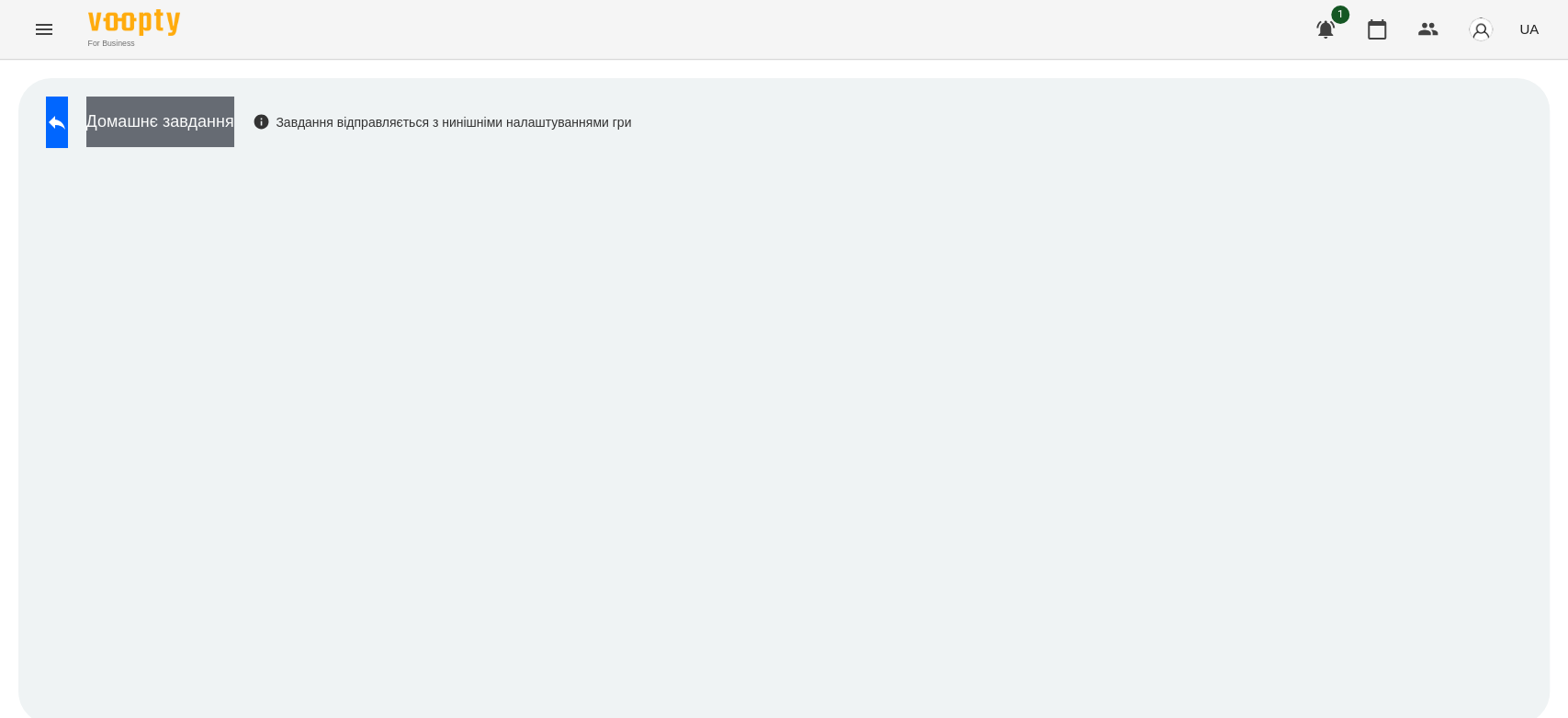
click at [235, 125] on button "Домашнє завдання" at bounding box center [160, 121] width 148 height 50
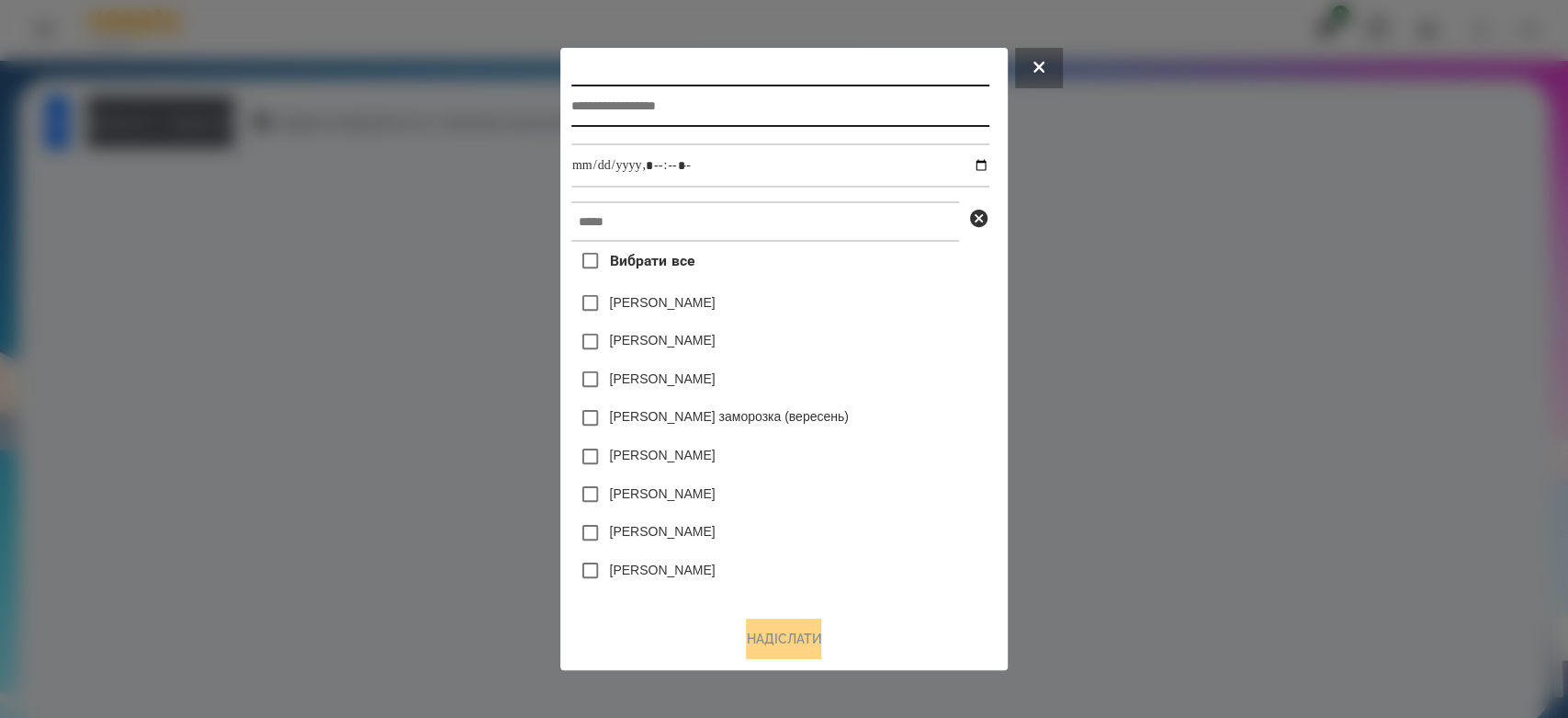
click at [740, 98] on input "text" at bounding box center [780, 106] width 418 height 43
type input "**********"
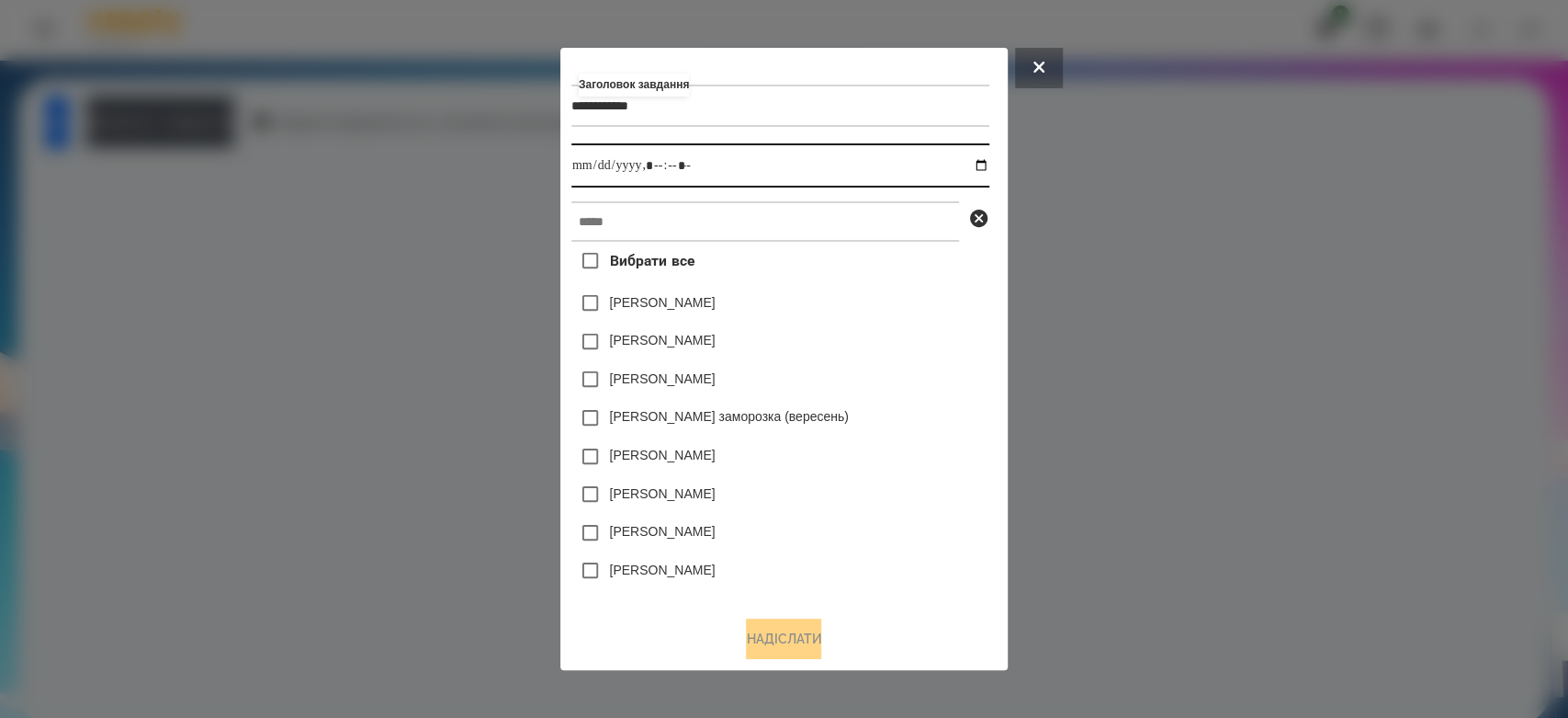
click at [989, 163] on input "datetime-local" at bounding box center [780, 165] width 418 height 44
type input "**********"
click at [915, 307] on div "[PERSON_NAME]" at bounding box center [780, 304] width 418 height 39
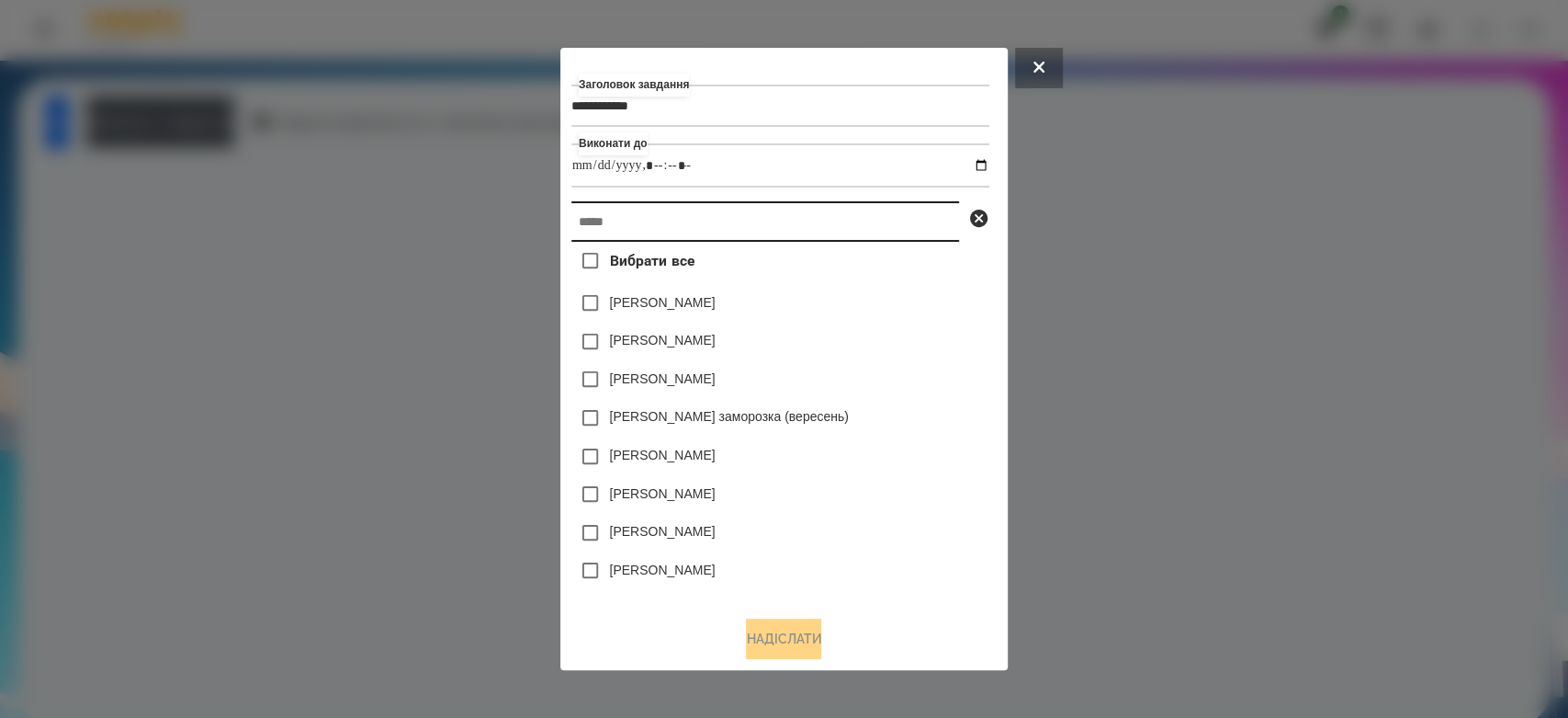
click at [856, 233] on input "text" at bounding box center [765, 221] width 388 height 41
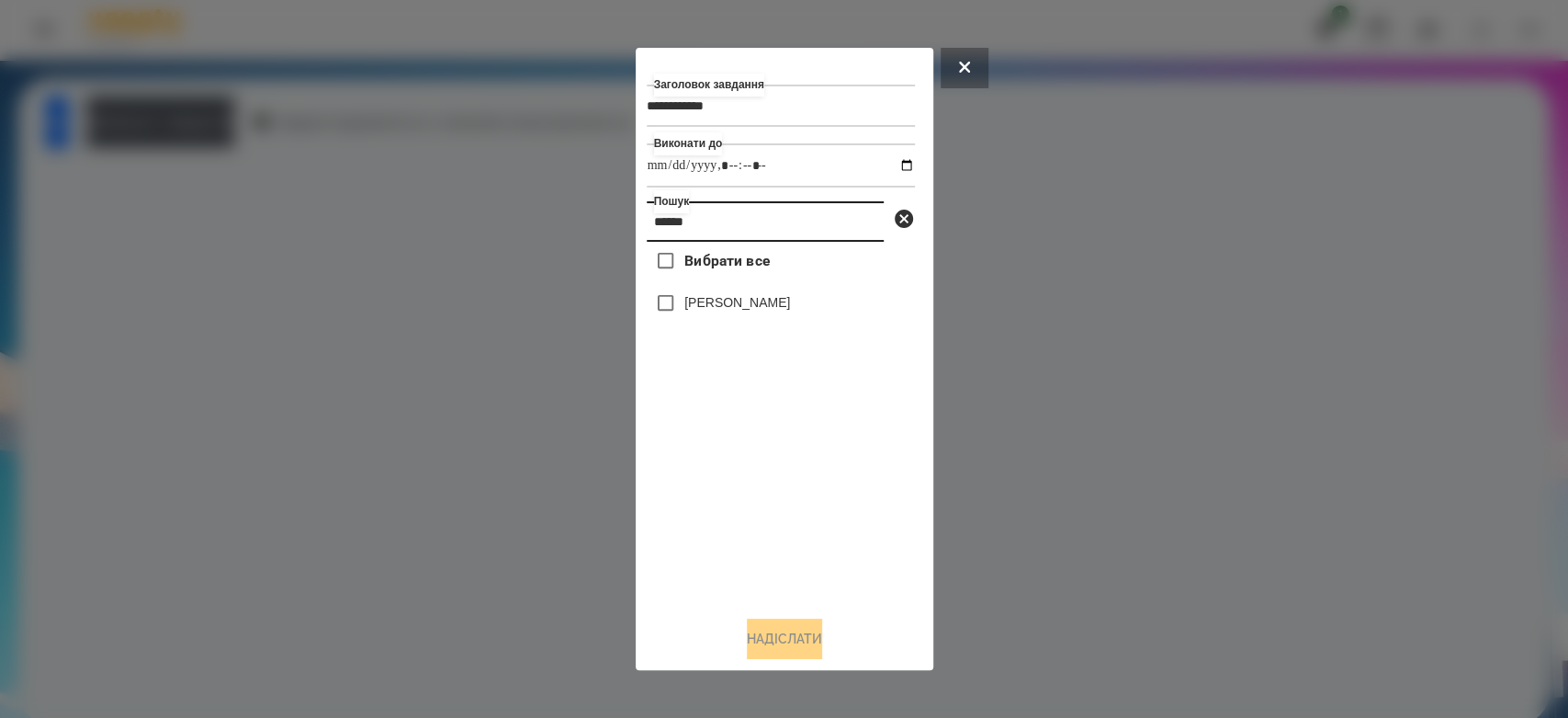
type input "******"
click at [752, 311] on label "[PERSON_NAME]" at bounding box center [737, 302] width 106 height 18
click at [815, 637] on button "Надіслати" at bounding box center [784, 639] width 76 height 41
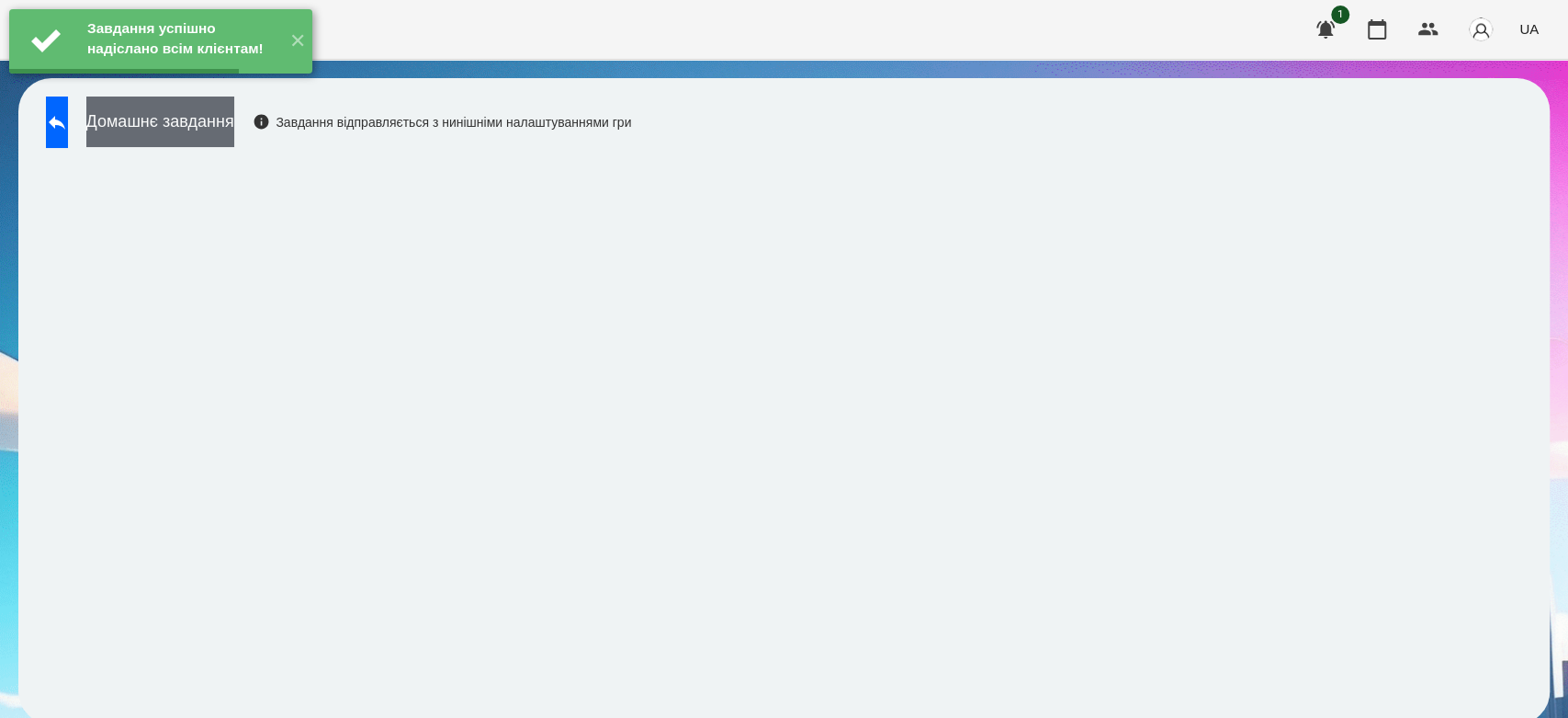
click at [208, 119] on button "Домашнє завдання" at bounding box center [160, 121] width 148 height 50
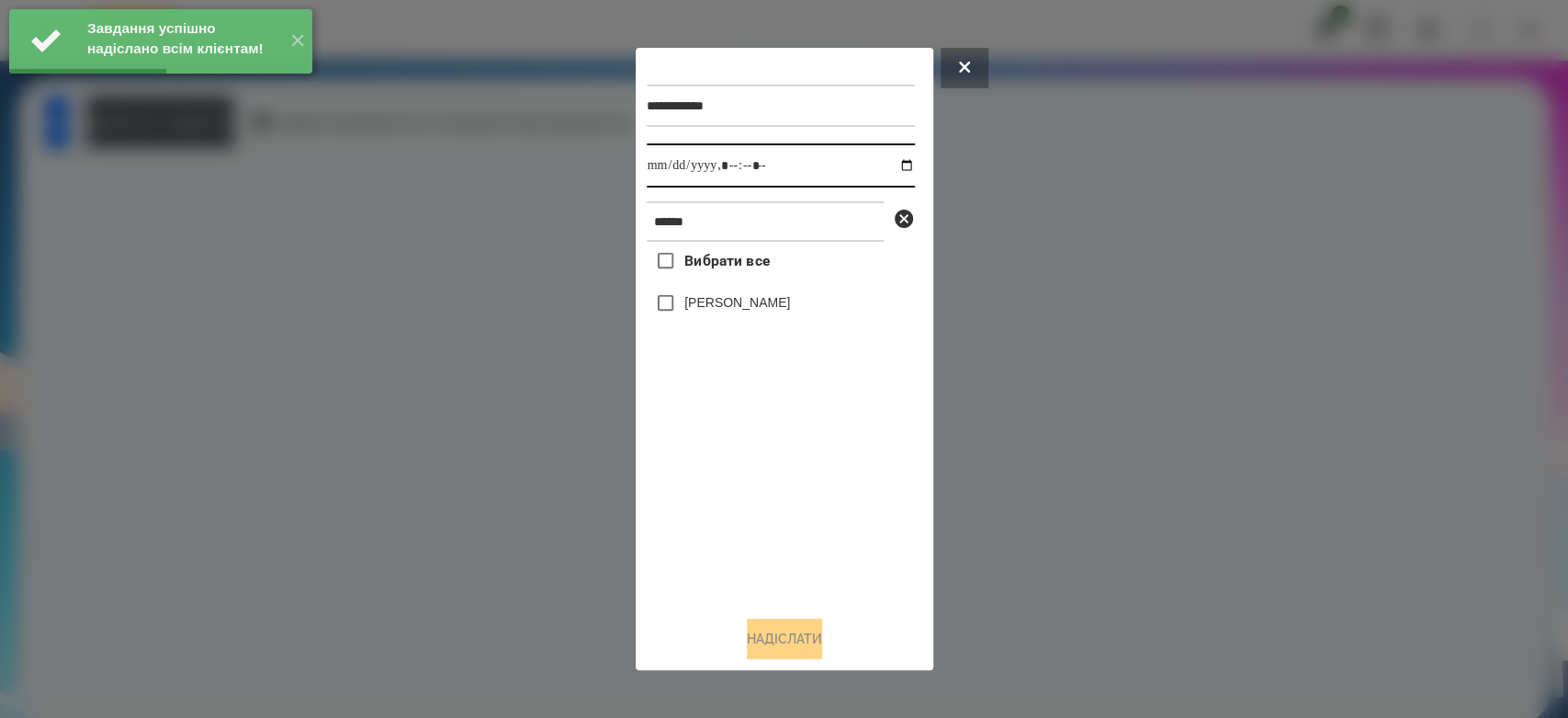
click at [896, 167] on input "datetime-local" at bounding box center [781, 165] width 269 height 44
type input "**********"
click at [833, 579] on div "Вибрати все [PERSON_NAME]" at bounding box center [781, 421] width 269 height 359
click at [717, 304] on label "[PERSON_NAME]" at bounding box center [737, 302] width 106 height 18
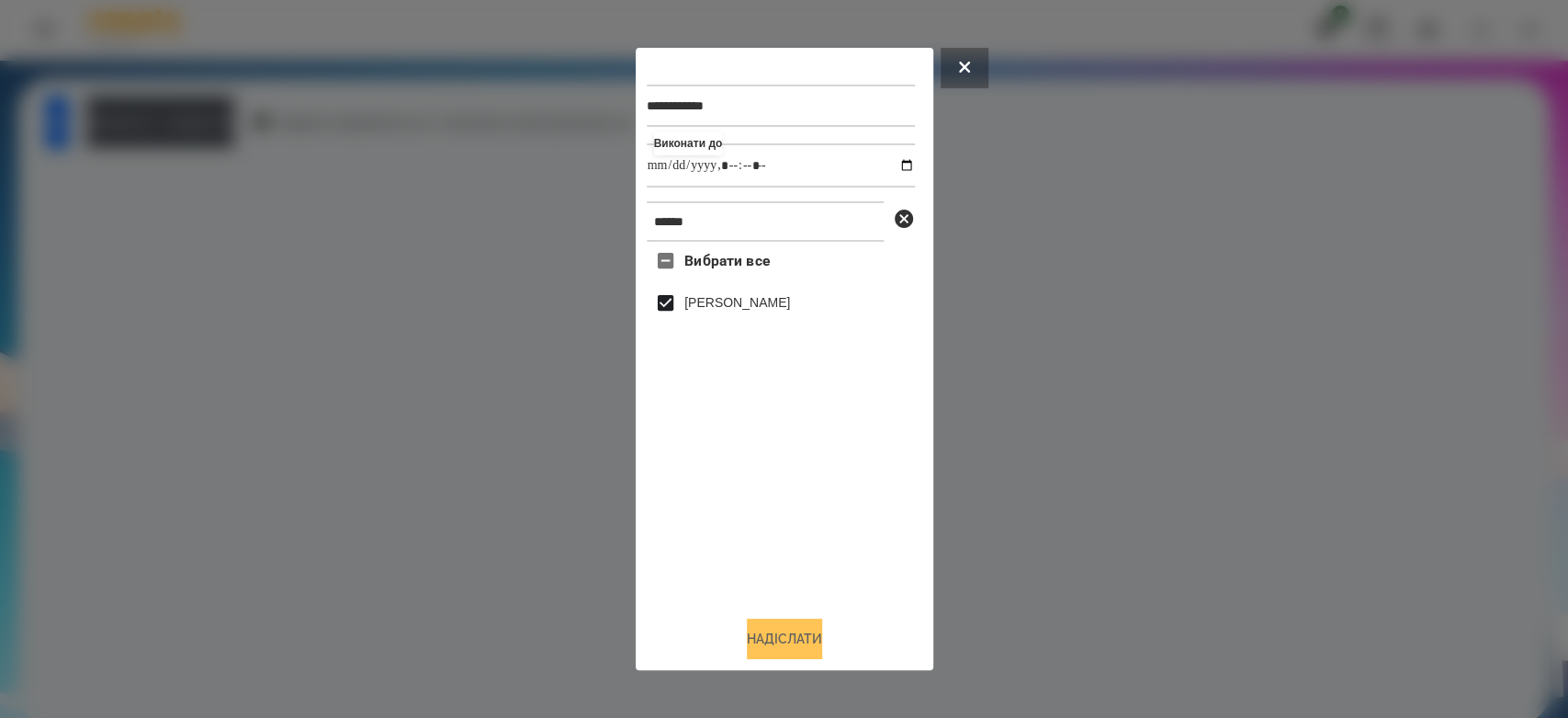
drag, startPoint x: 823, startPoint y: 630, endPoint x: 810, endPoint y: 630, distance: 13.0
click at [822, 630] on button "Надіслати" at bounding box center [784, 639] width 76 height 41
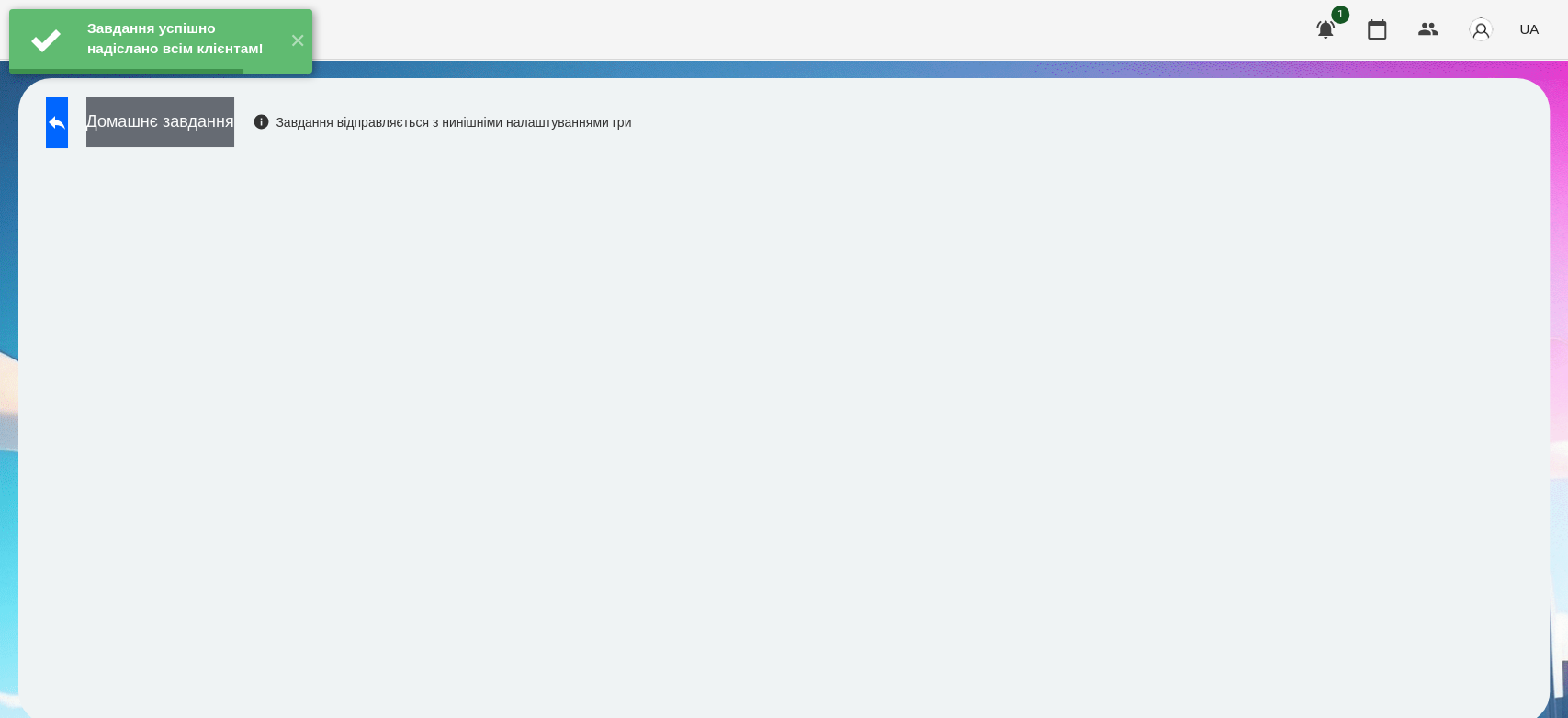
click at [235, 135] on button "Домашнє завдання" at bounding box center [160, 121] width 148 height 50
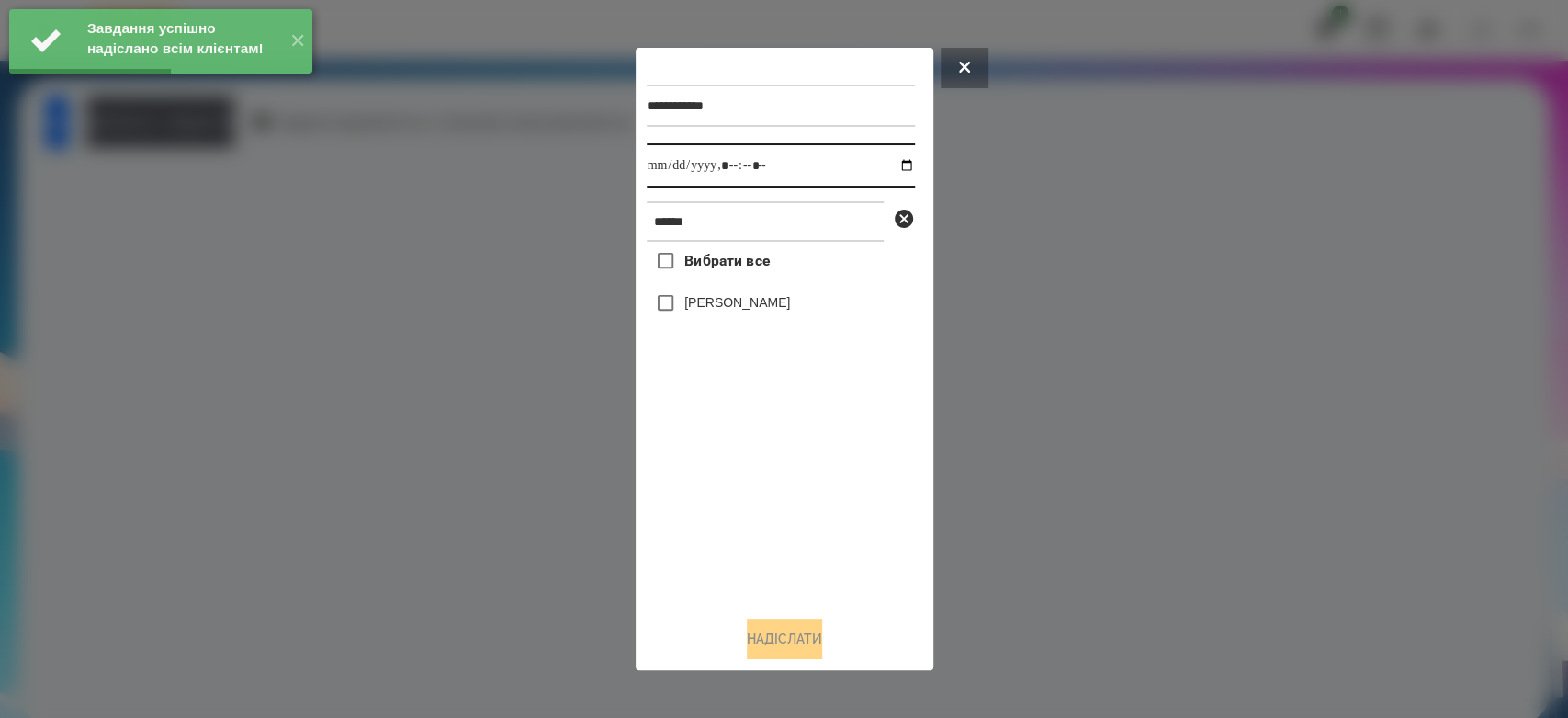
click at [889, 174] on input "datetime-local" at bounding box center [781, 165] width 269 height 44
type input "**********"
click at [793, 542] on div "Вибрати все [PERSON_NAME]" at bounding box center [781, 421] width 269 height 359
click at [751, 310] on label "[PERSON_NAME]" at bounding box center [737, 302] width 106 height 18
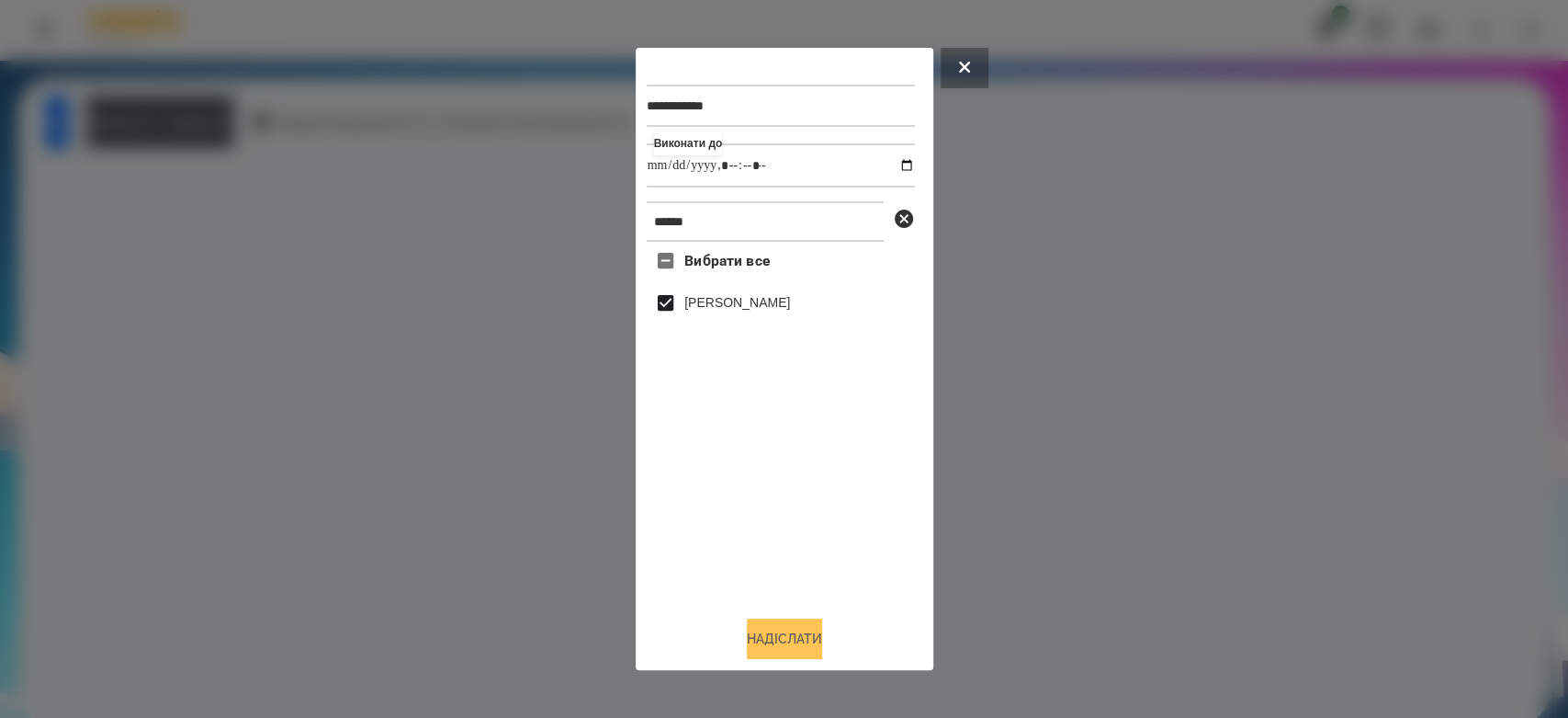
click at [819, 641] on button "Надіслати" at bounding box center [784, 639] width 76 height 41
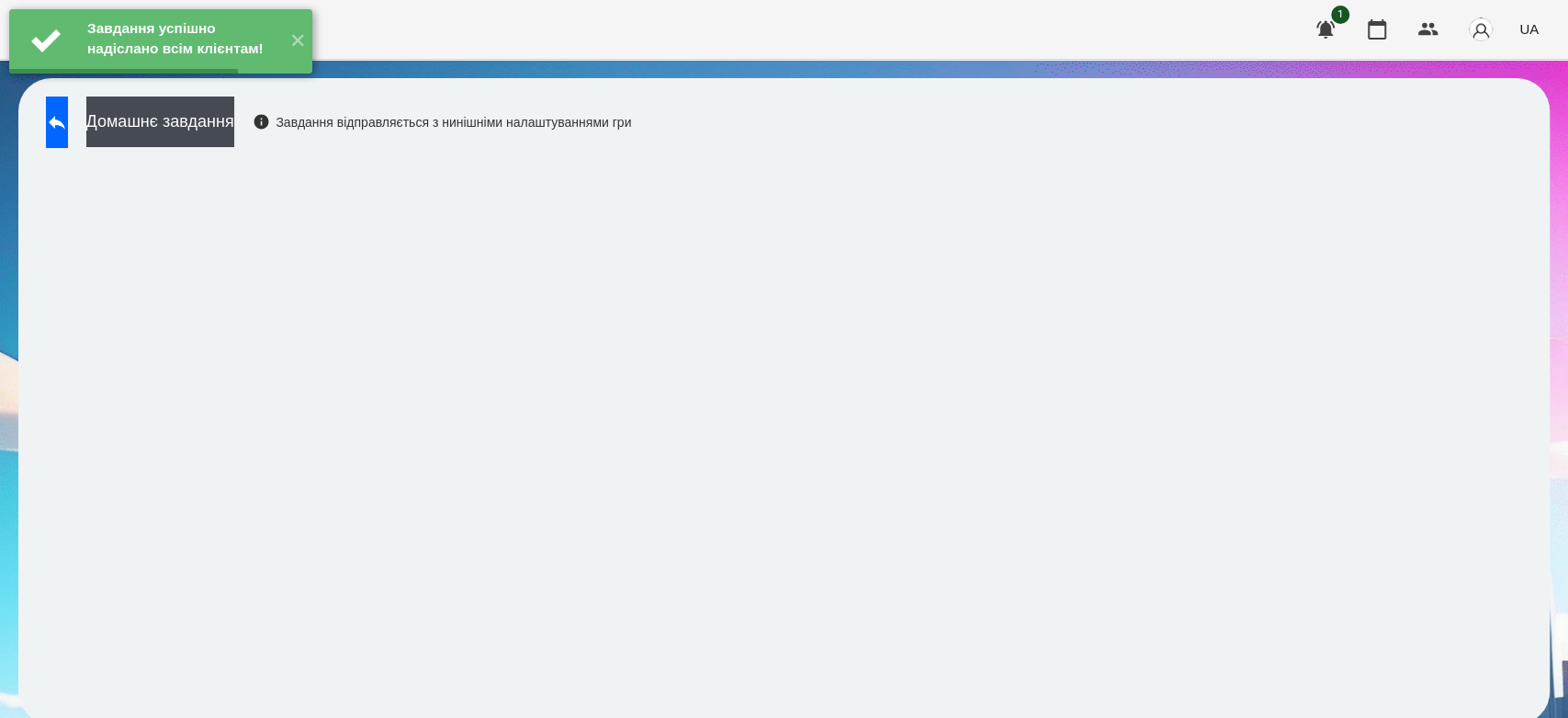
click at [228, 115] on button "Домашнє завдання" at bounding box center [160, 121] width 148 height 50
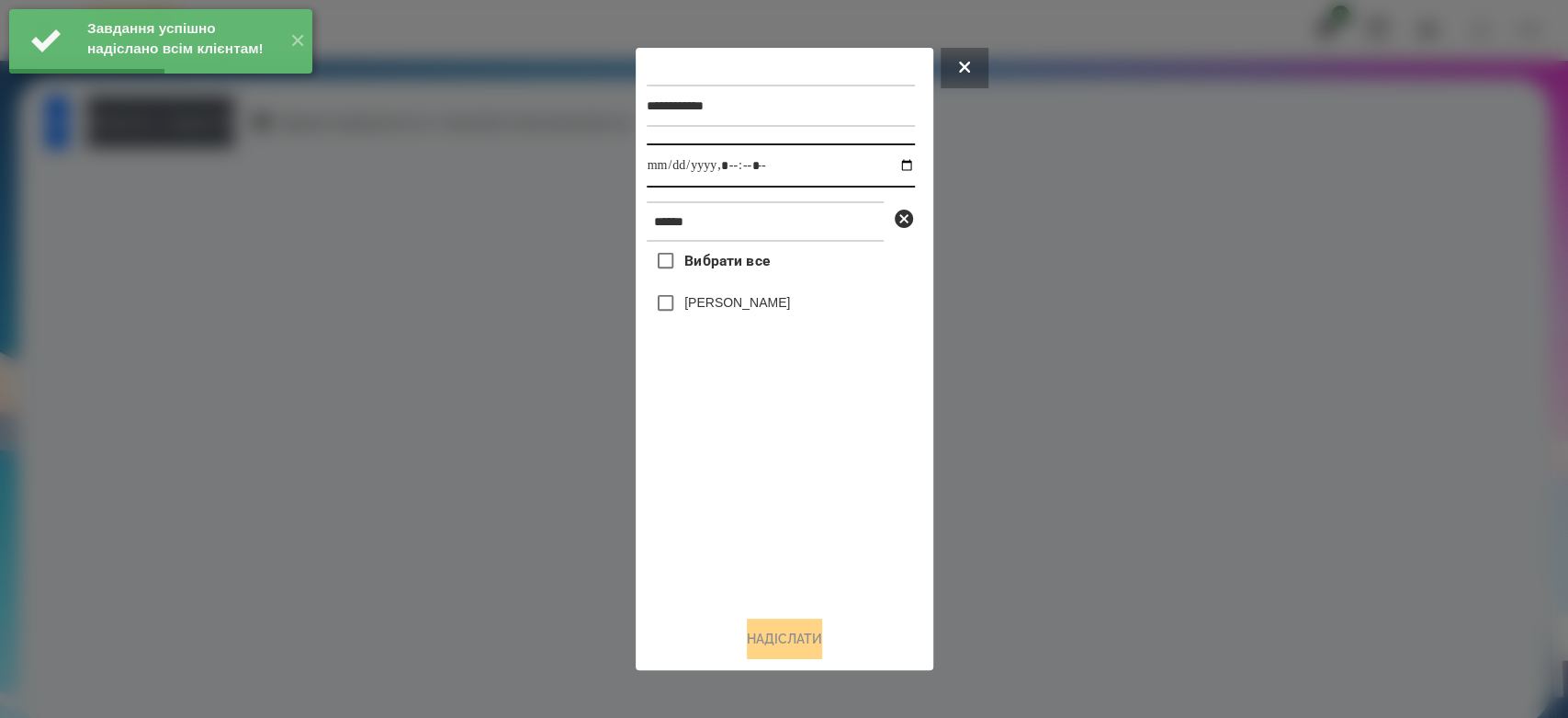
click at [896, 164] on input "datetime-local" at bounding box center [781, 165] width 269 height 44
type input "**********"
click at [766, 449] on div "Вибрати все [PERSON_NAME]" at bounding box center [781, 421] width 269 height 359
click at [727, 307] on label "[PERSON_NAME]" at bounding box center [737, 302] width 106 height 18
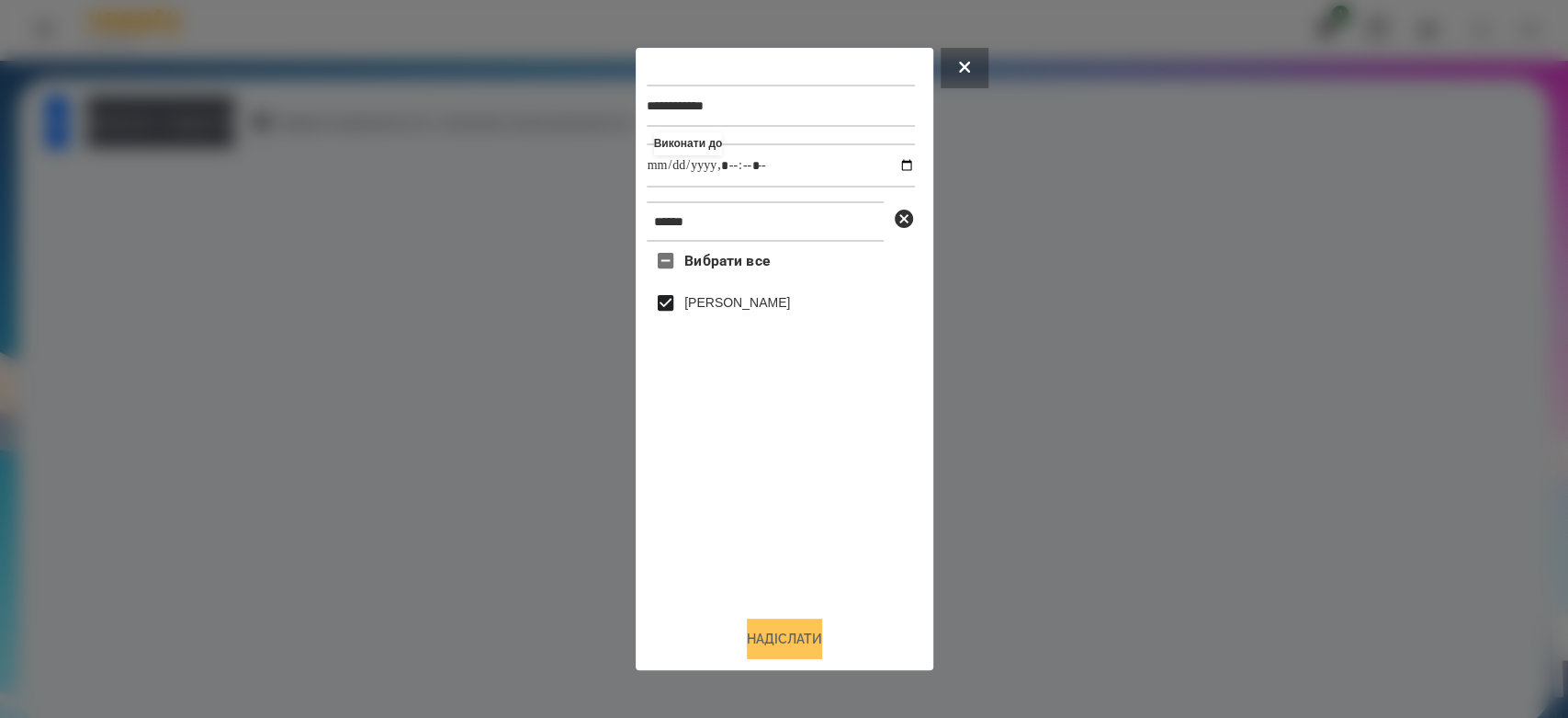
click at [800, 630] on button "Надіслати" at bounding box center [784, 639] width 76 height 41
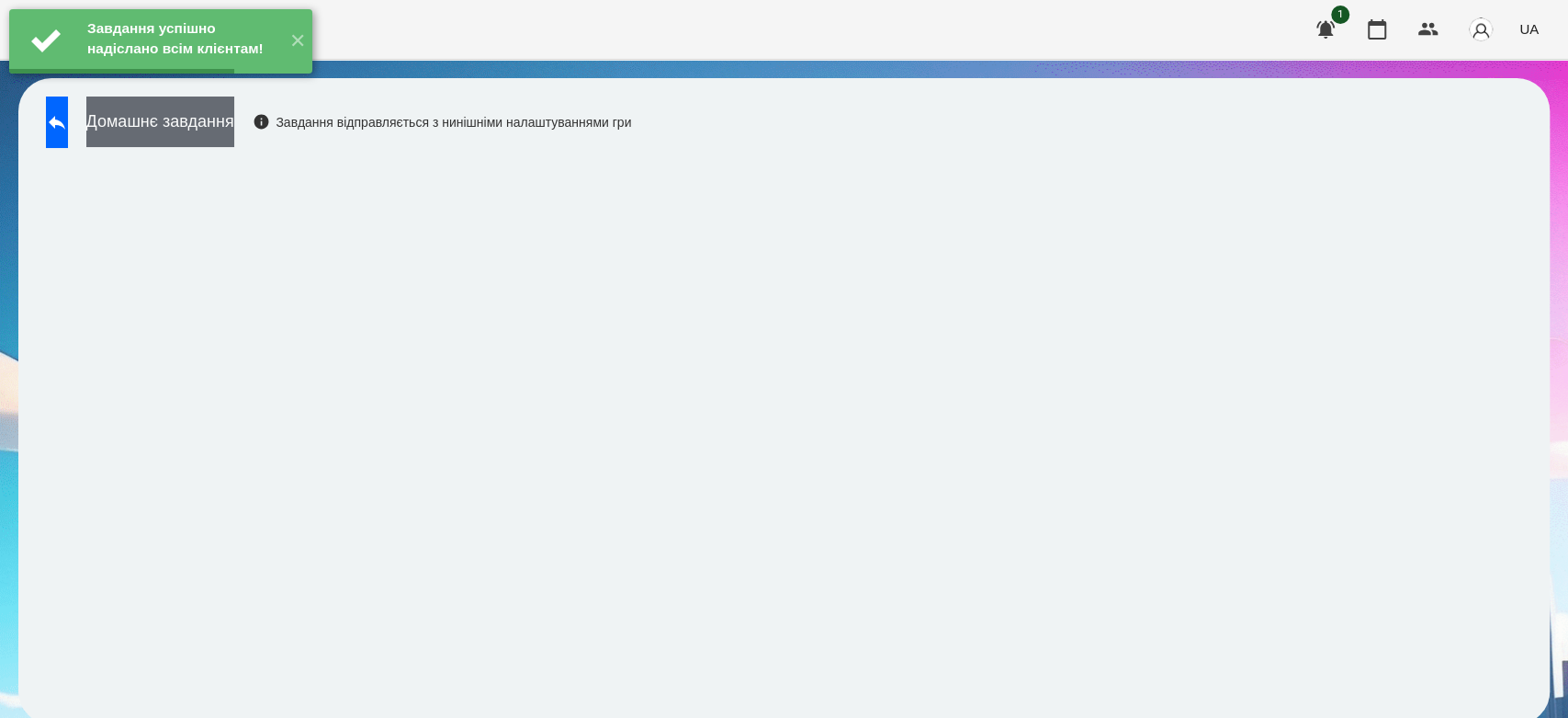
click at [235, 123] on button "Домашнє завдання" at bounding box center [160, 121] width 148 height 50
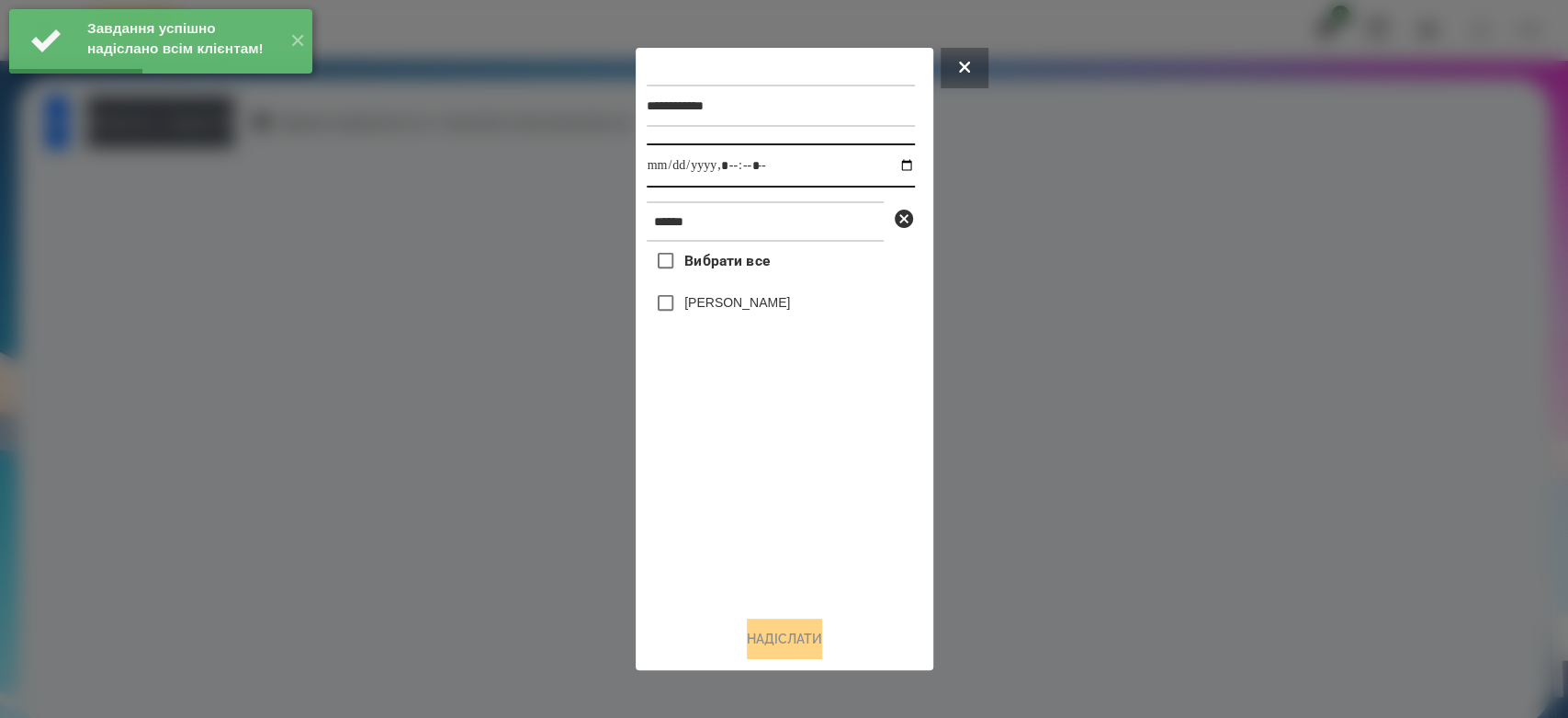
click at [899, 164] on input "datetime-local" at bounding box center [781, 165] width 269 height 44
type input "**********"
drag, startPoint x: 833, startPoint y: 554, endPoint x: 823, endPoint y: 533, distance: 23.3
click at [833, 554] on div "Вибрати все [PERSON_NAME]" at bounding box center [781, 421] width 269 height 359
click at [706, 294] on div "[PERSON_NAME]" at bounding box center [781, 304] width 269 height 39
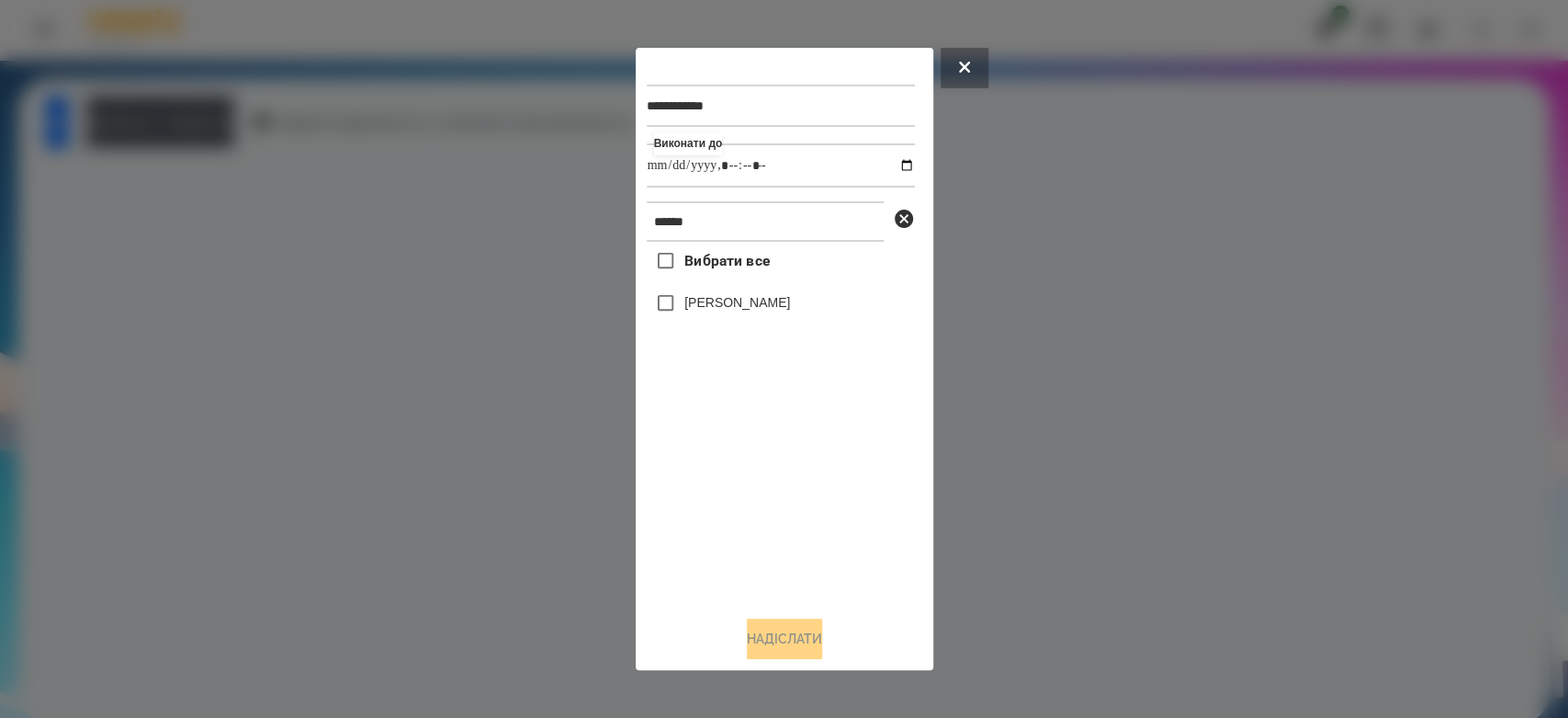
click at [740, 311] on label "[PERSON_NAME]" at bounding box center [737, 302] width 106 height 18
click at [784, 638] on button "Надіслати" at bounding box center [784, 639] width 76 height 41
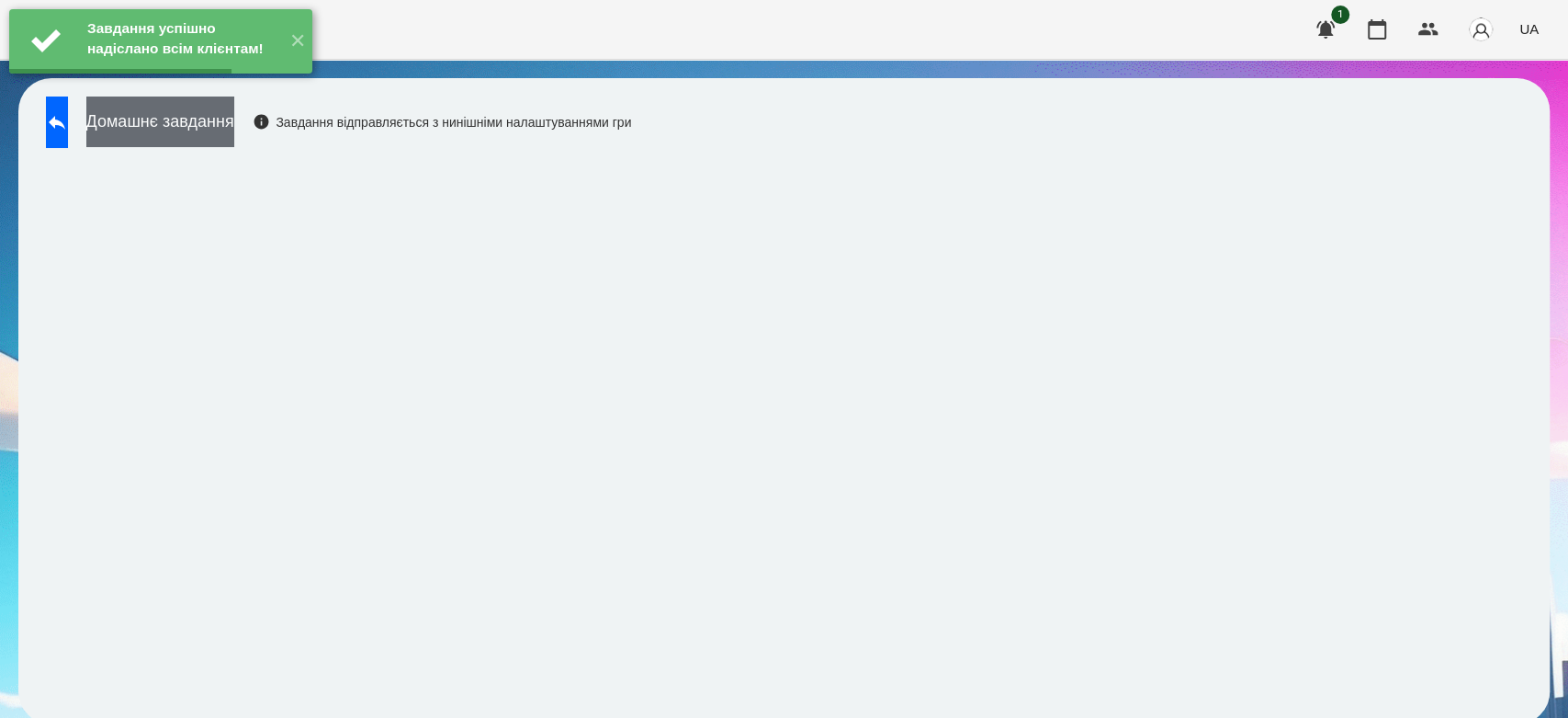
click at [235, 117] on button "Домашнє завдання" at bounding box center [160, 121] width 148 height 50
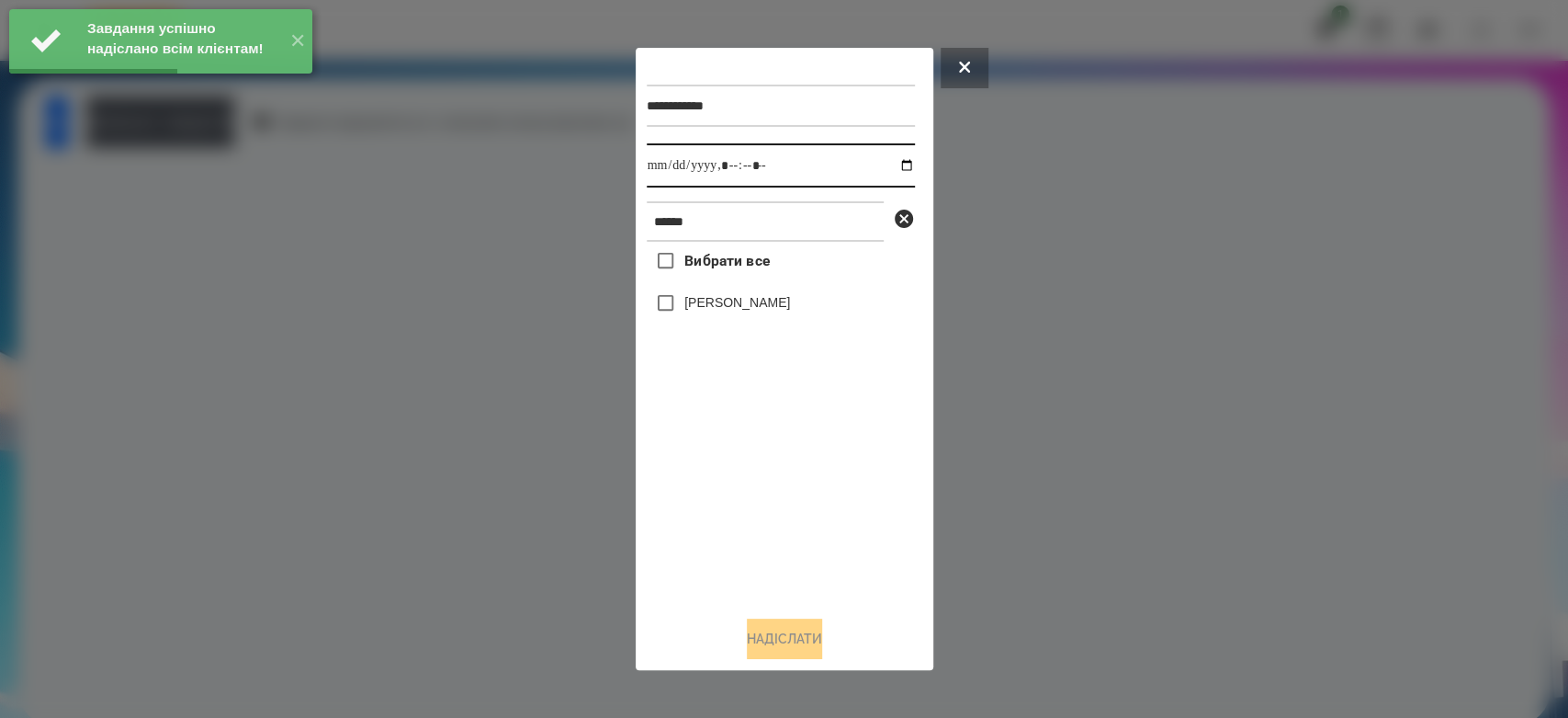
click at [893, 164] on input "datetime-local" at bounding box center [781, 165] width 269 height 44
type input "**********"
drag, startPoint x: 784, startPoint y: 542, endPoint x: 779, endPoint y: 440, distance: 102.1
click at [784, 542] on div "Вибрати все [PERSON_NAME]" at bounding box center [781, 421] width 269 height 359
click at [764, 311] on label "[PERSON_NAME]" at bounding box center [737, 302] width 106 height 18
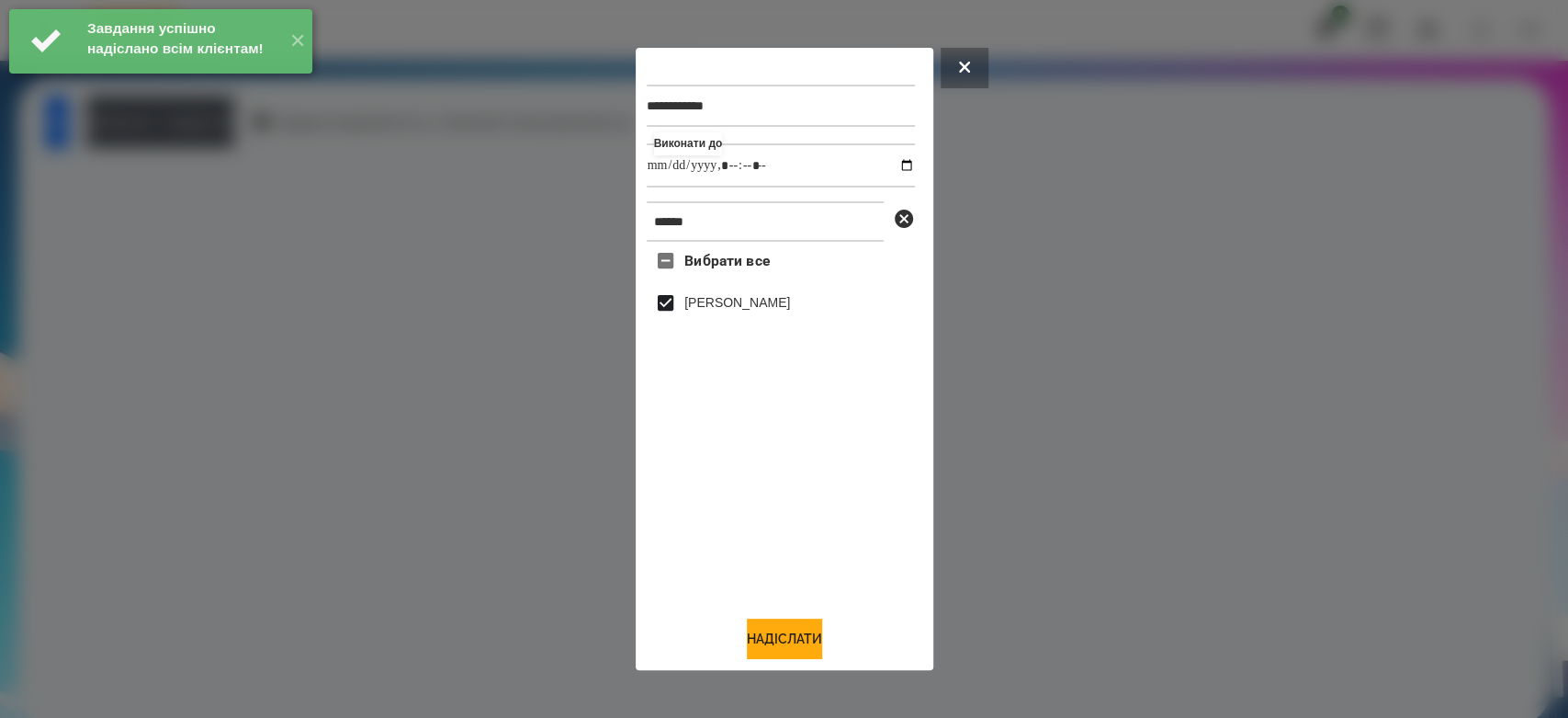
click at [784, 621] on div "Надіслати" at bounding box center [784, 639] width 275 height 41
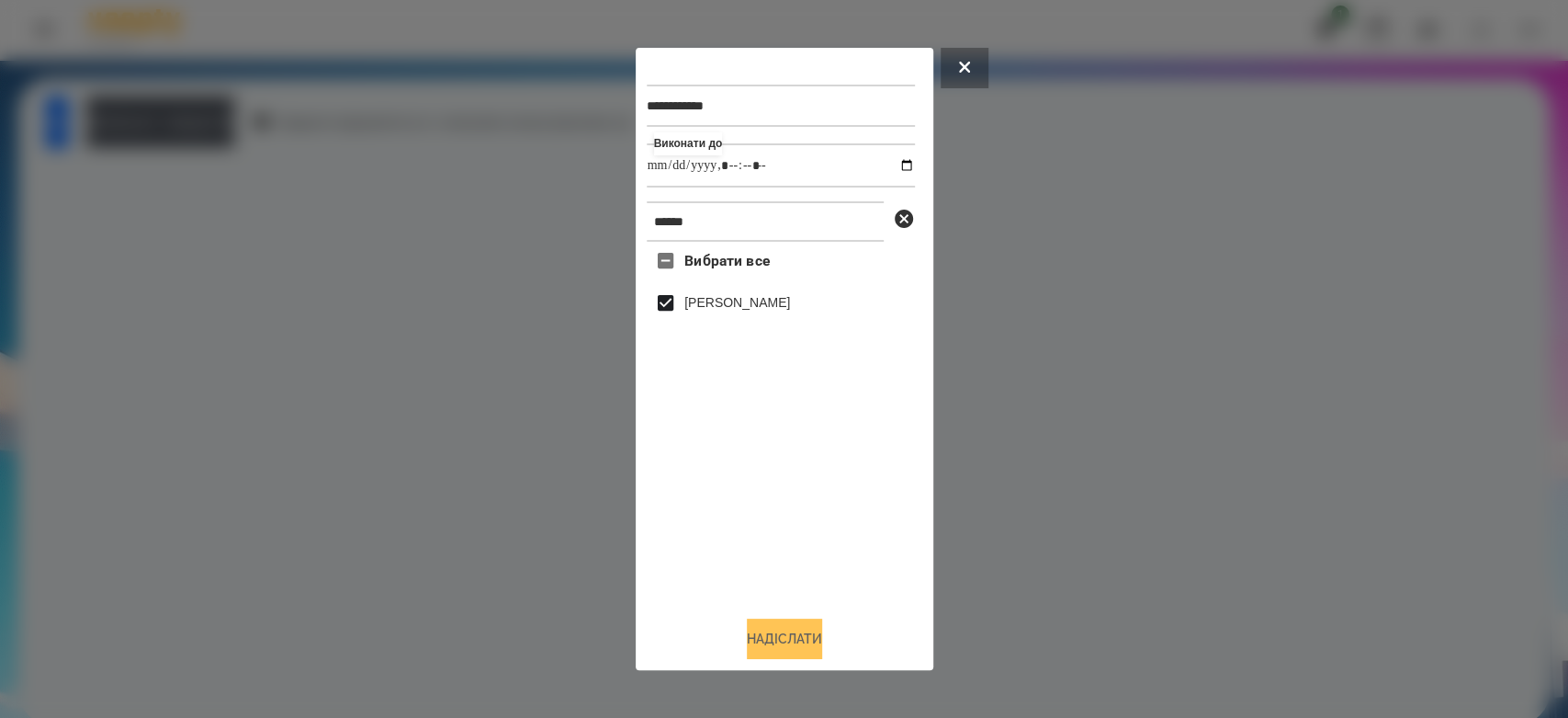
click at [787, 631] on button "Надіслати" at bounding box center [784, 639] width 76 height 41
